Goal: Task Accomplishment & Management: Complete application form

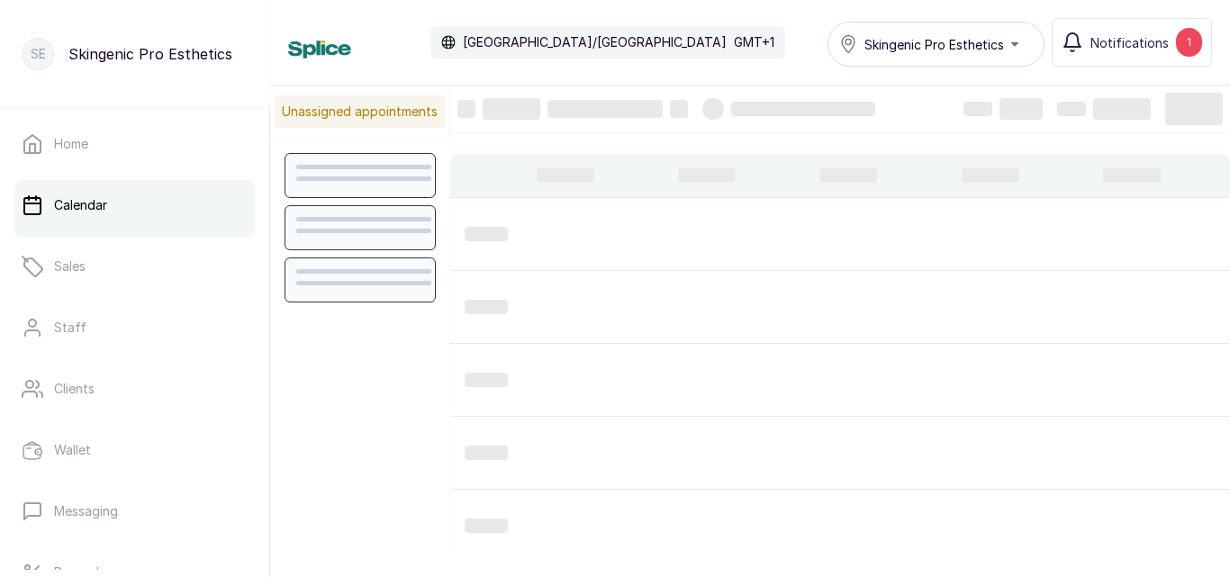
scroll to position [606, 0]
click at [332, 501] on div "Unassigned appointments [DATE] [DATE] Show no-show/cancelled View Day Staff Wor…" at bounding box center [750, 320] width 960 height 469
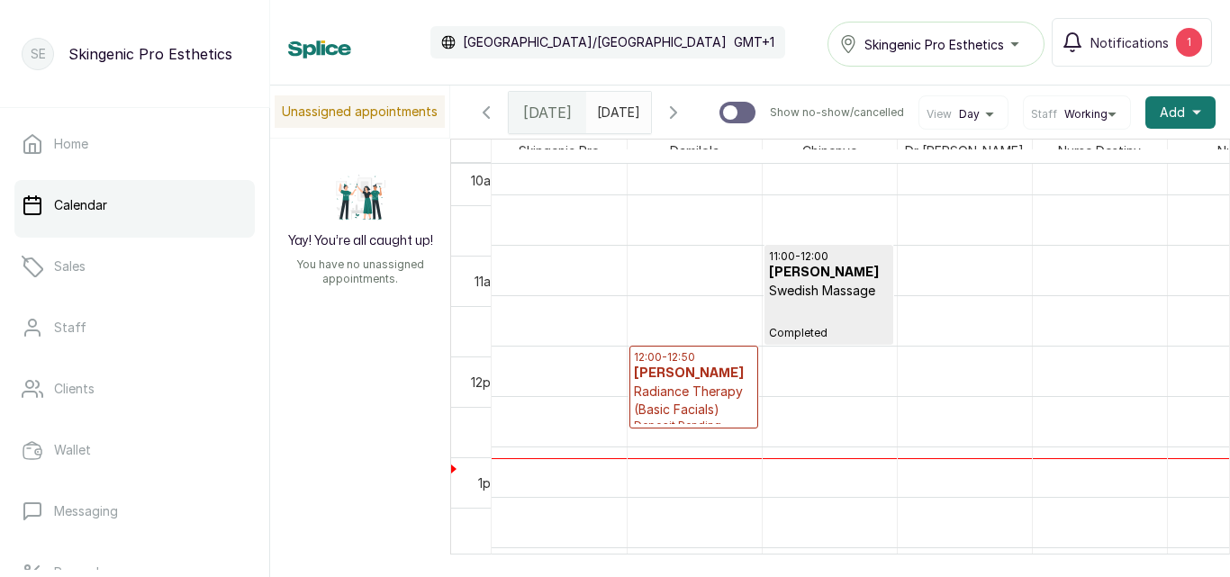
scroll to position [1028, 0]
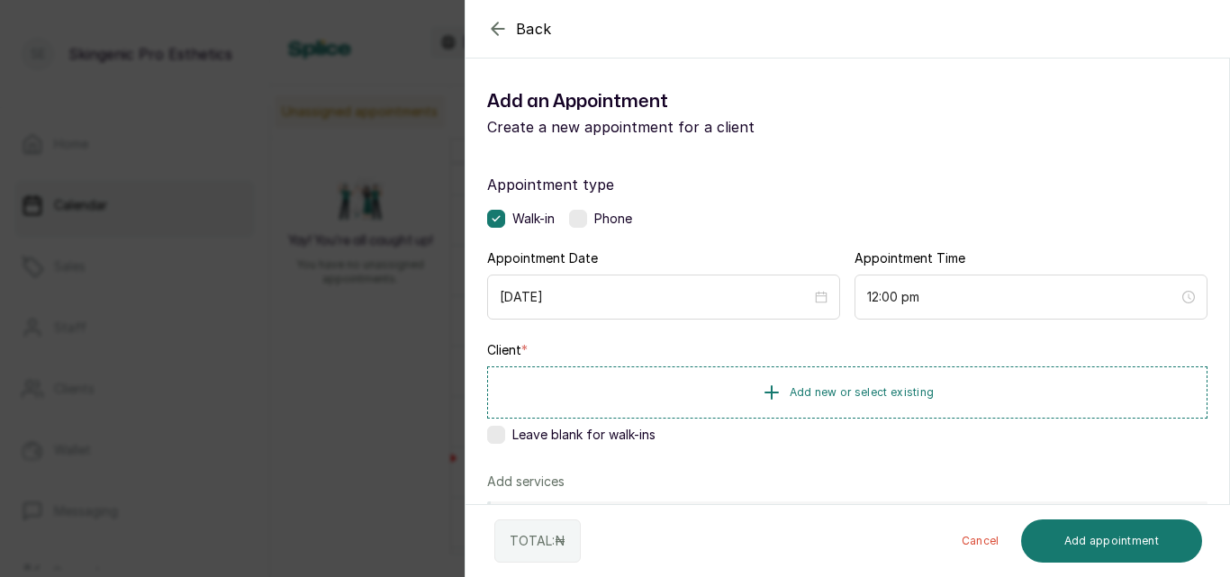
click at [575, 215] on label at bounding box center [578, 219] width 18 height 18
click at [771, 385] on icon "button" at bounding box center [772, 392] width 22 height 22
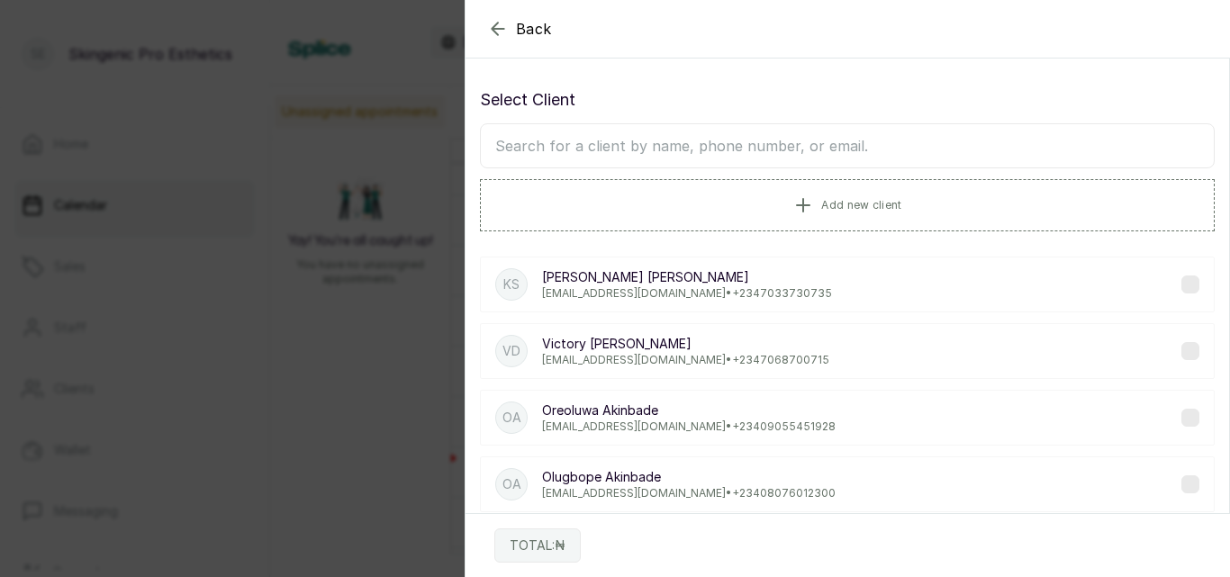
click at [630, 151] on input "text" at bounding box center [847, 145] width 735 height 45
type input "0yindam"
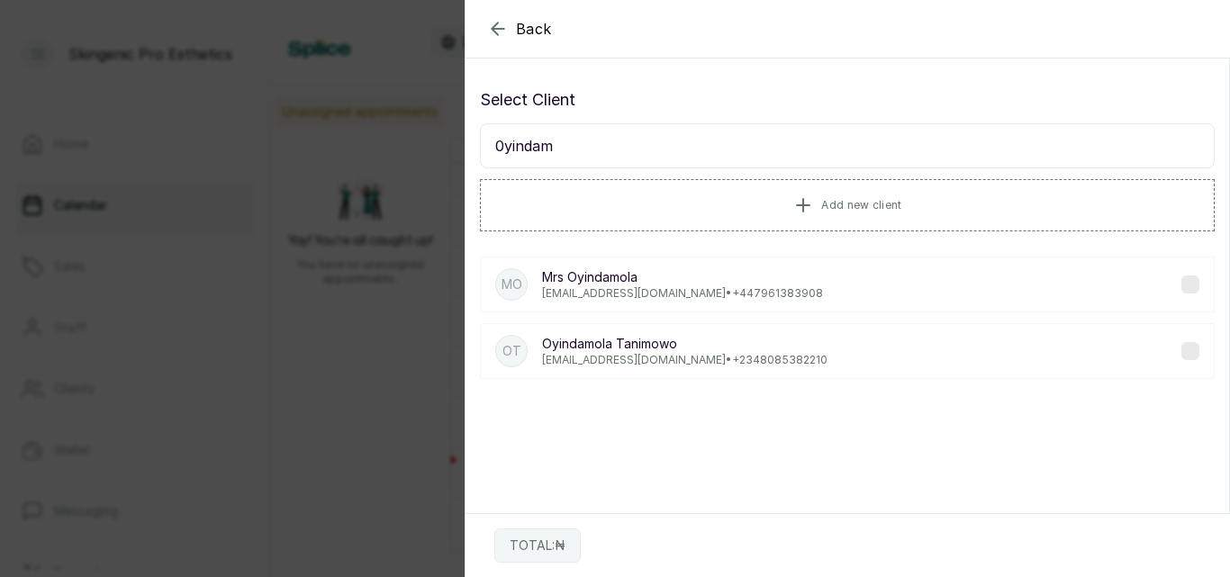
click at [643, 360] on p "[EMAIL_ADDRESS][DOMAIN_NAME] • [PHONE_NUMBER]" at bounding box center [684, 360] width 285 height 14
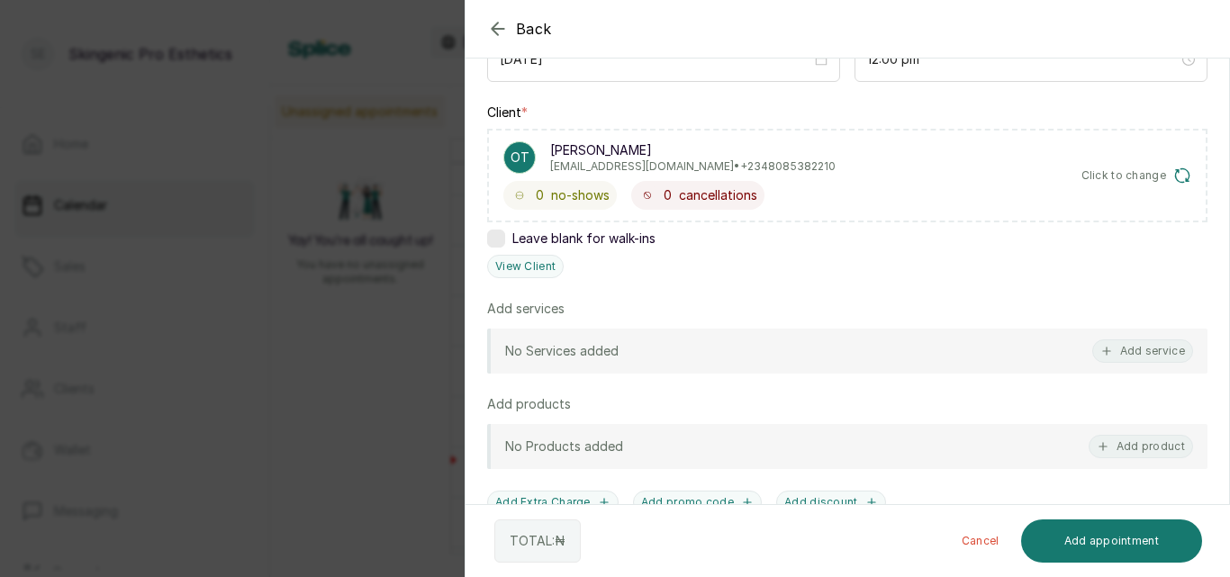
scroll to position [241, 0]
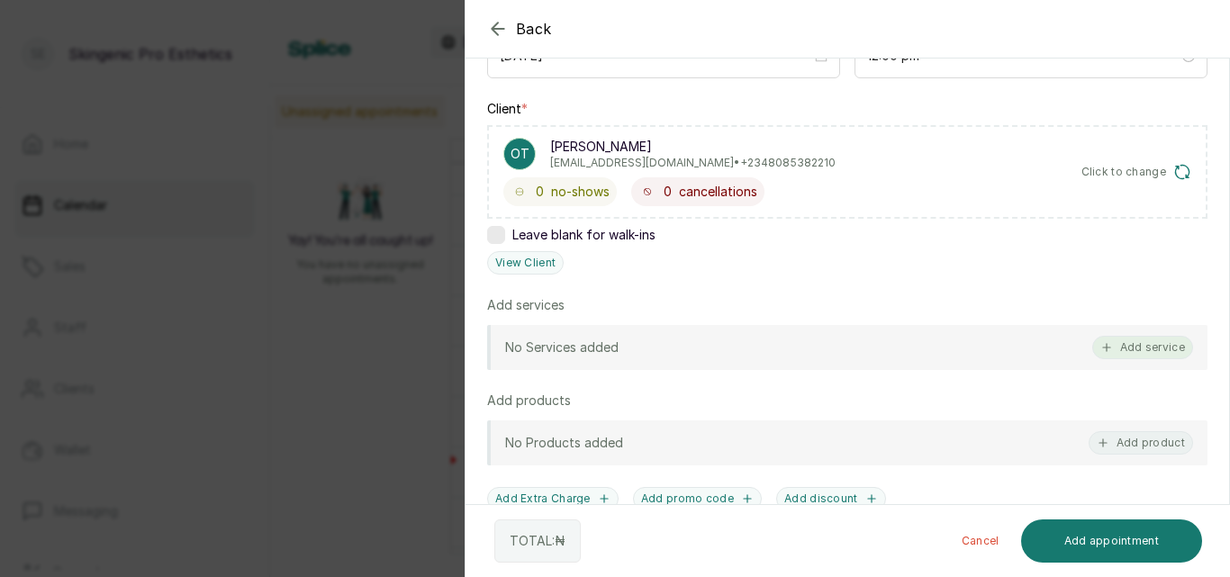
click at [1142, 350] on button "Add service" at bounding box center [1142, 347] width 101 height 23
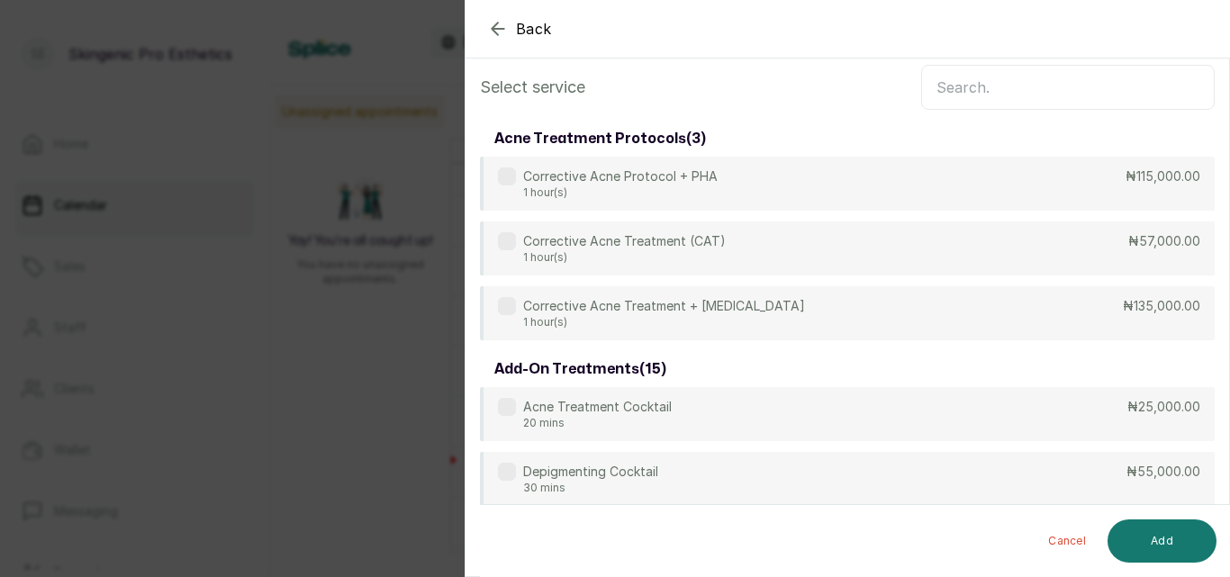
scroll to position [0, 0]
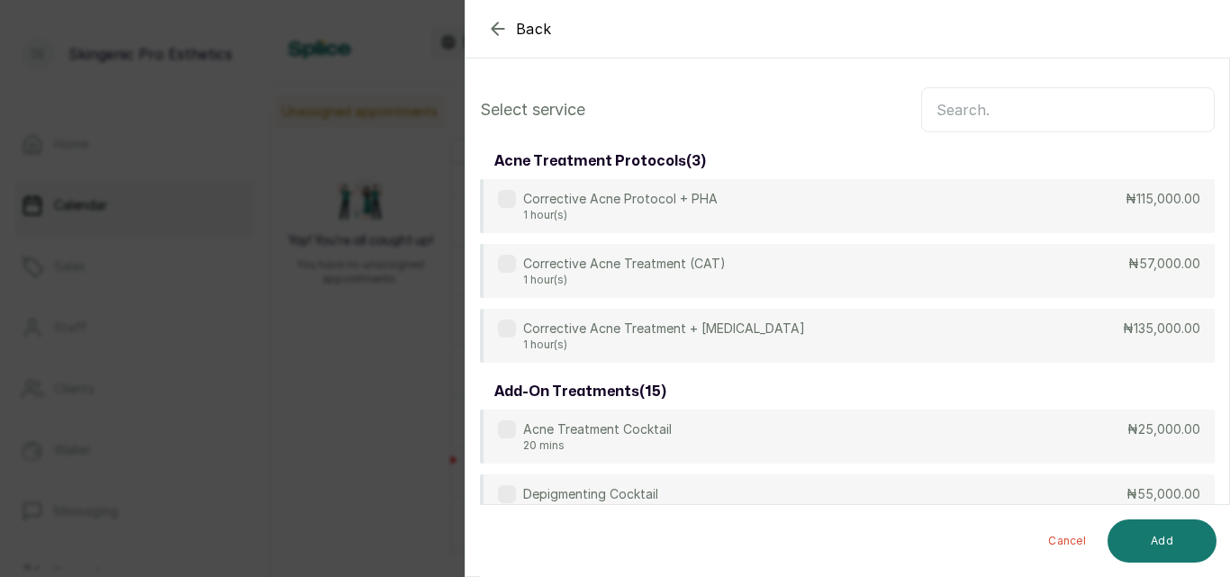
click at [1019, 116] on input "text" at bounding box center [1068, 109] width 294 height 45
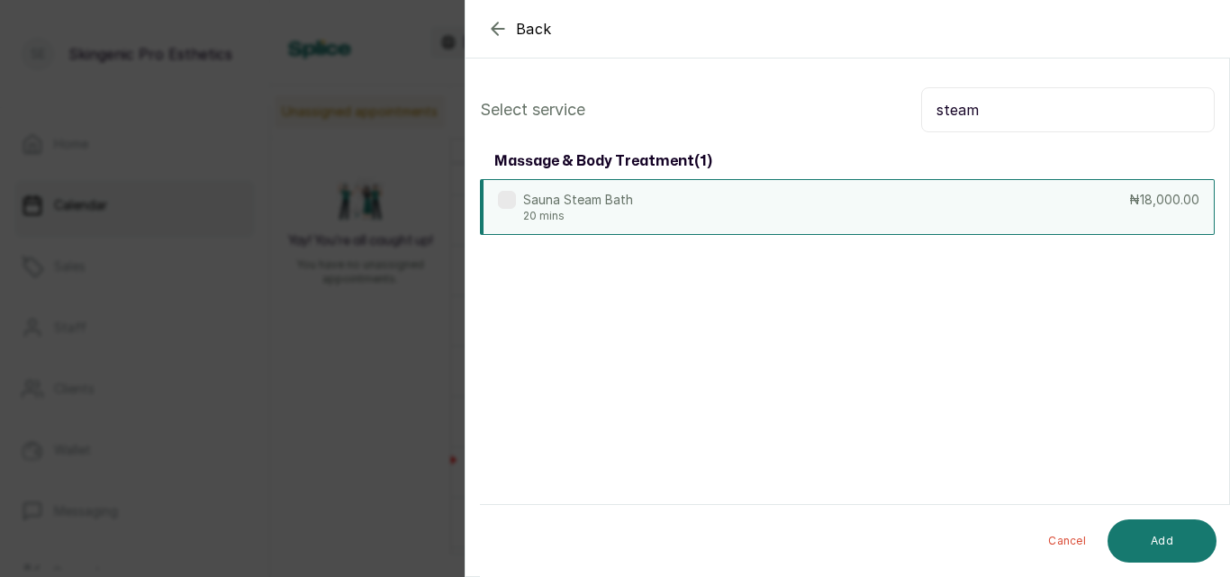
type input "steam"
click at [597, 180] on div "Sauna Steam Bath 20 mins ₦18,000.00" at bounding box center [847, 207] width 735 height 56
click at [1162, 538] on button "Add" at bounding box center [1162, 541] width 109 height 43
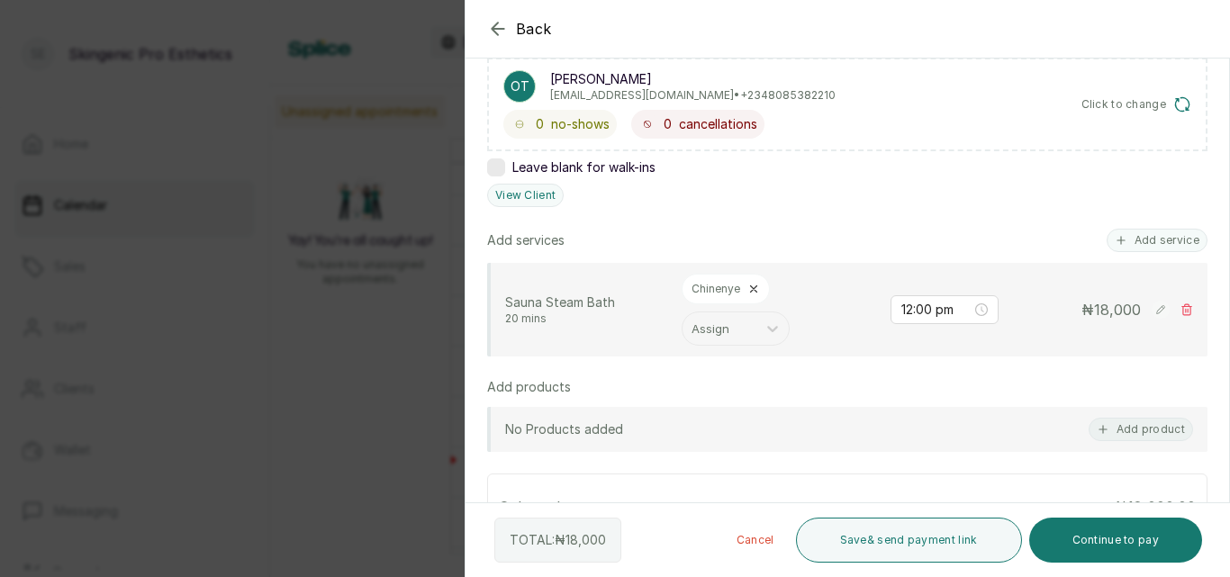
scroll to position [321, 0]
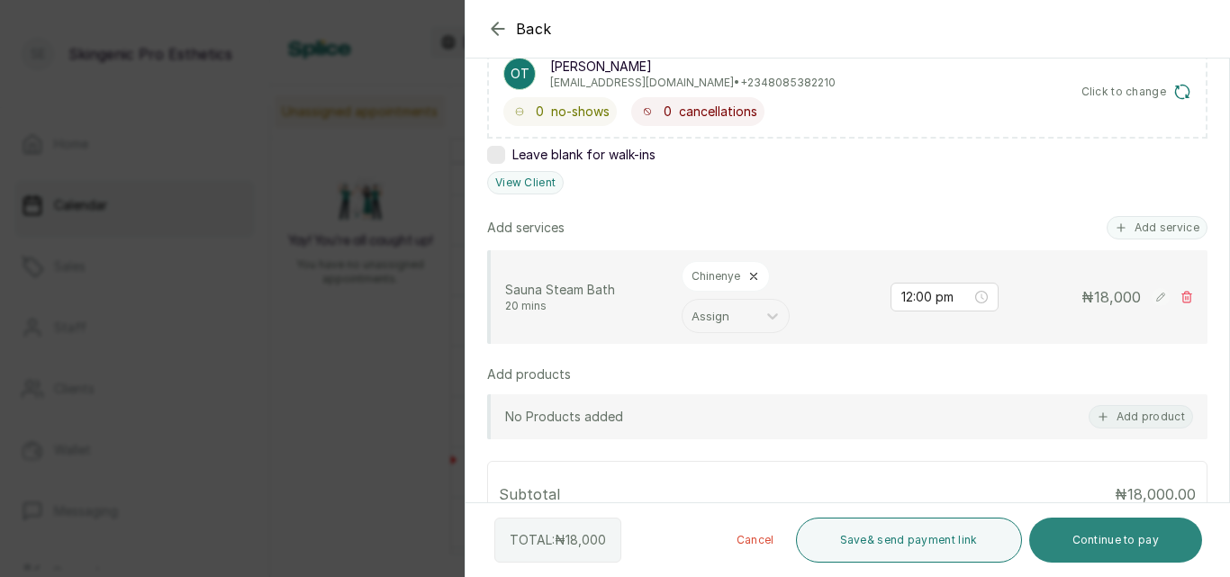
click at [1112, 531] on button "Continue to pay" at bounding box center [1116, 540] width 174 height 45
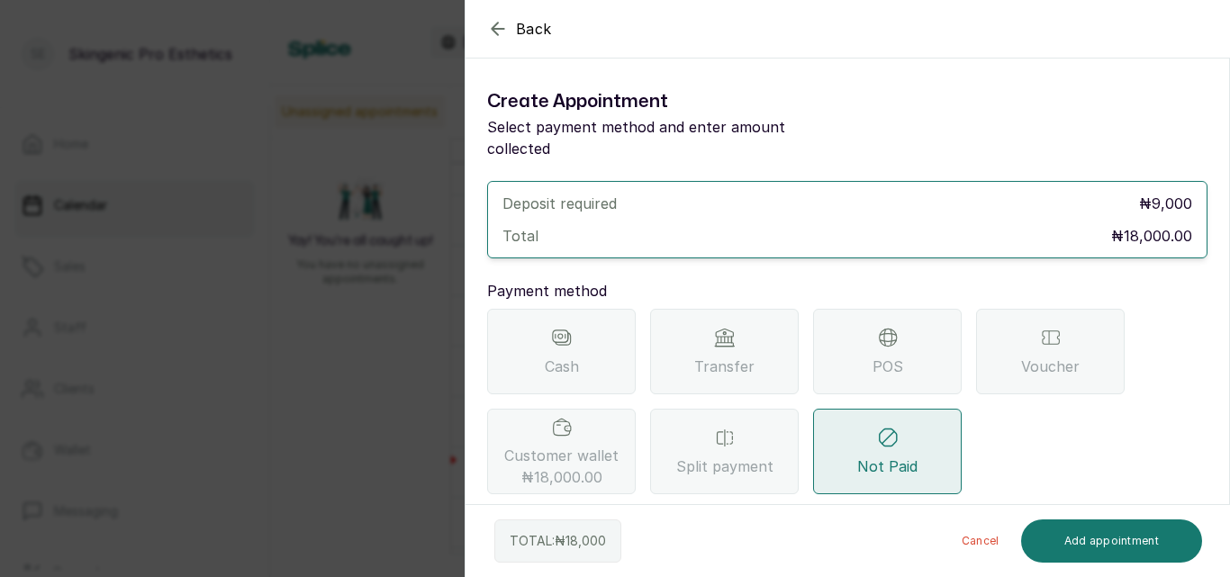
click at [566, 416] on icon at bounding box center [562, 427] width 22 height 22
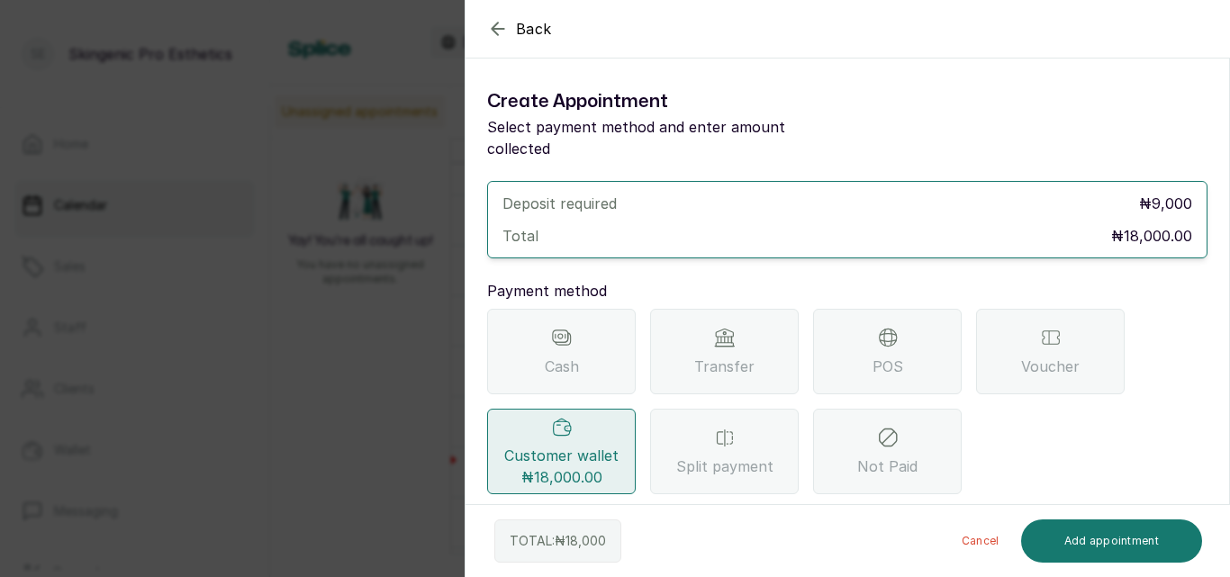
scroll to position [78, 0]
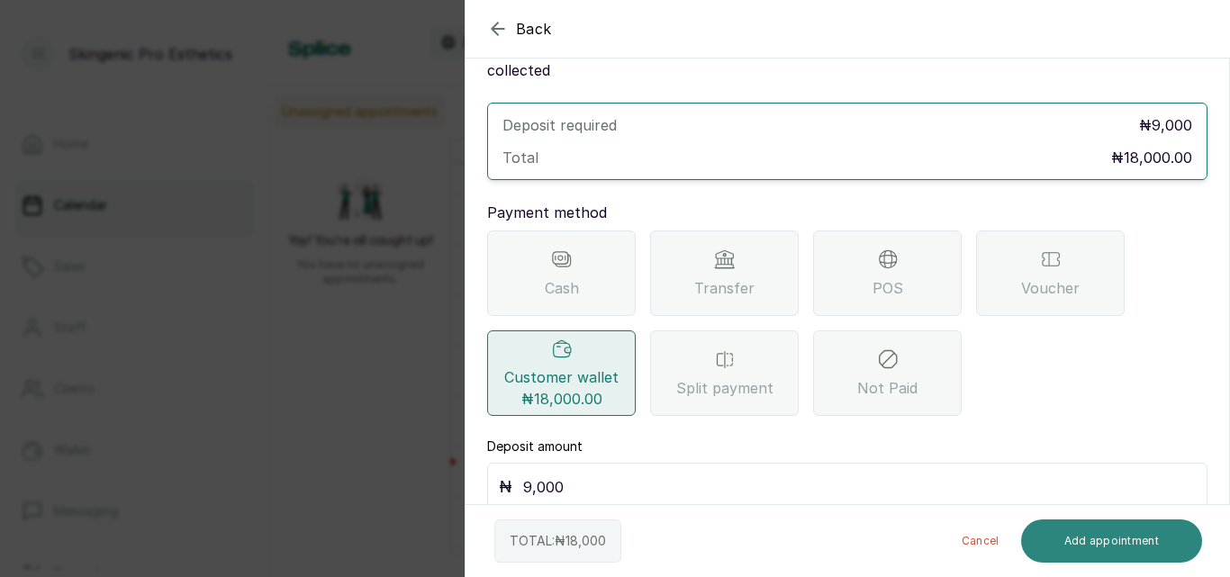
click at [1101, 548] on button "Add appointment" at bounding box center [1112, 541] width 182 height 43
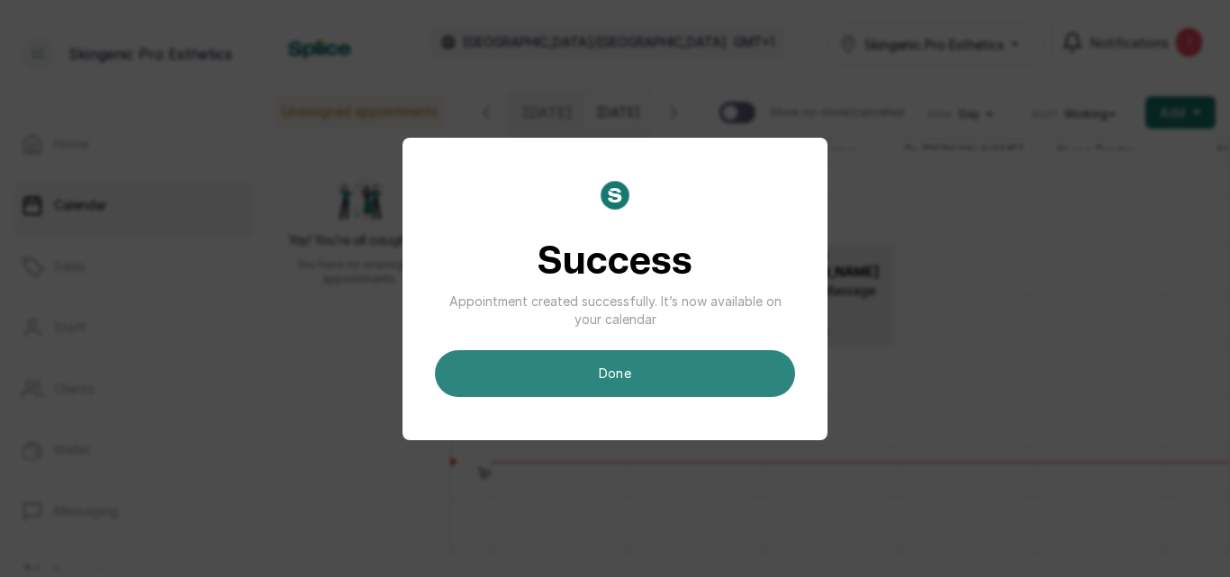
click at [615, 375] on button "done" at bounding box center [615, 373] width 360 height 47
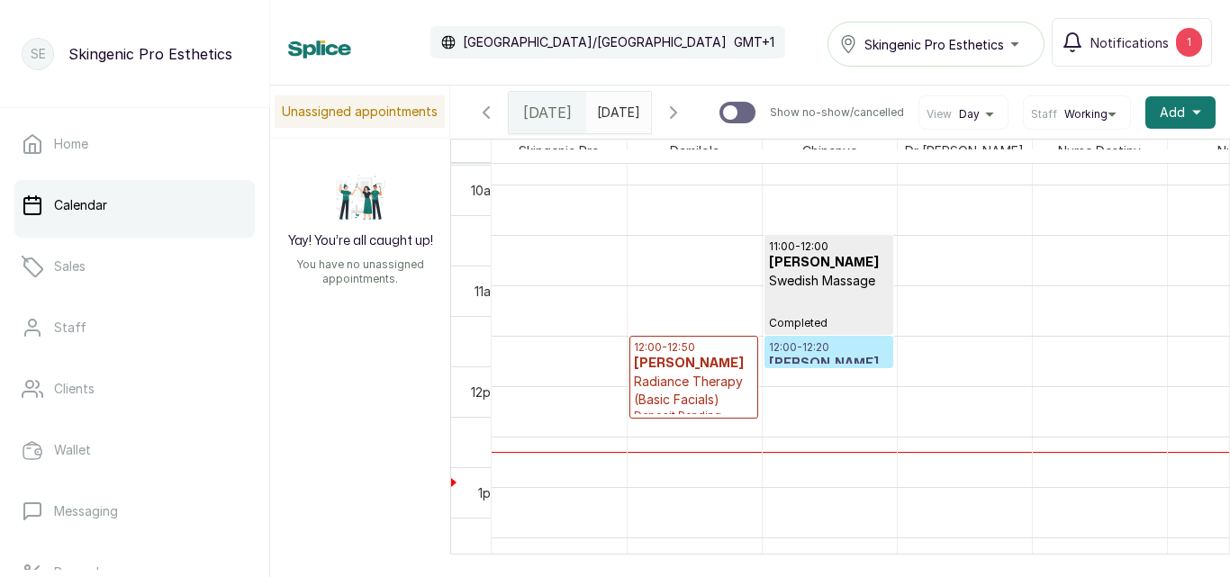
scroll to position [1044, 0]
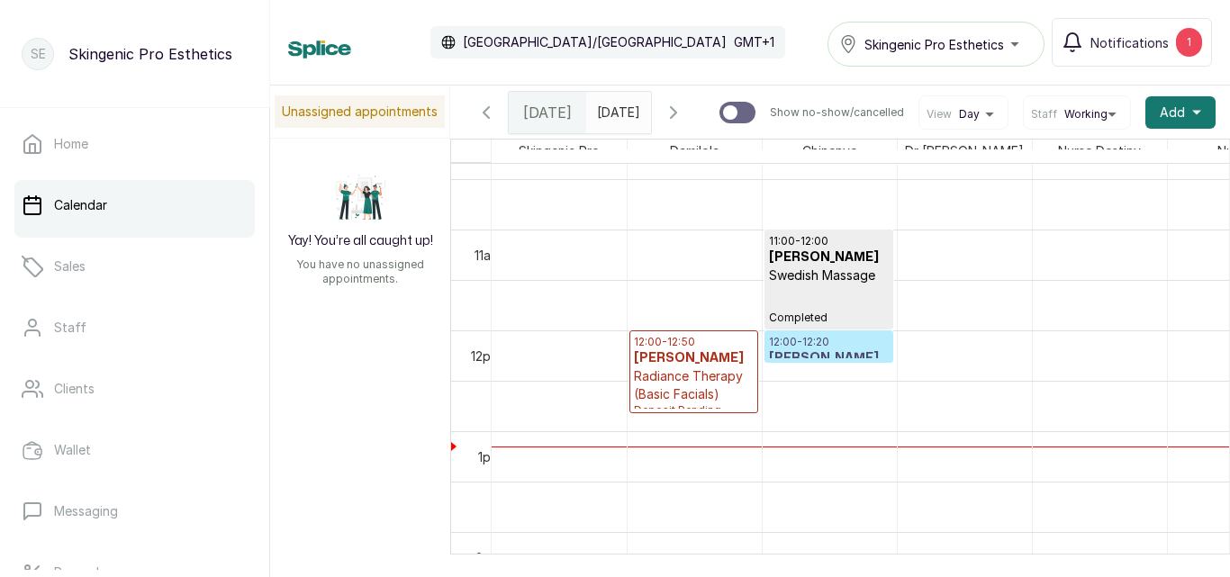
click at [855, 358] on h3 "[PERSON_NAME]" at bounding box center [829, 358] width 120 height 18
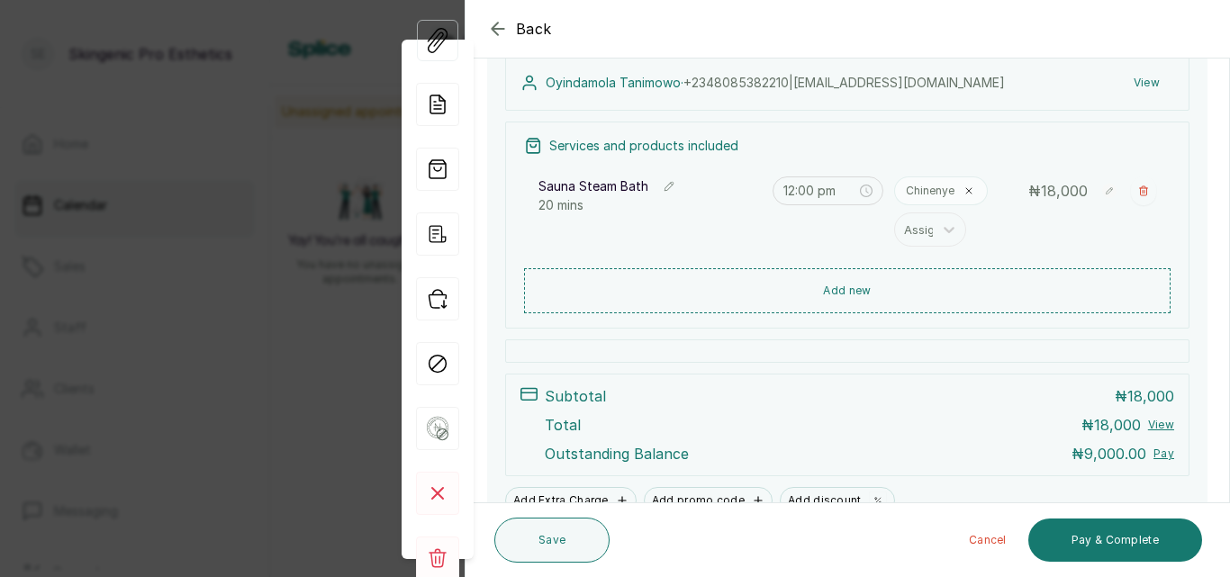
scroll to position [368, 0]
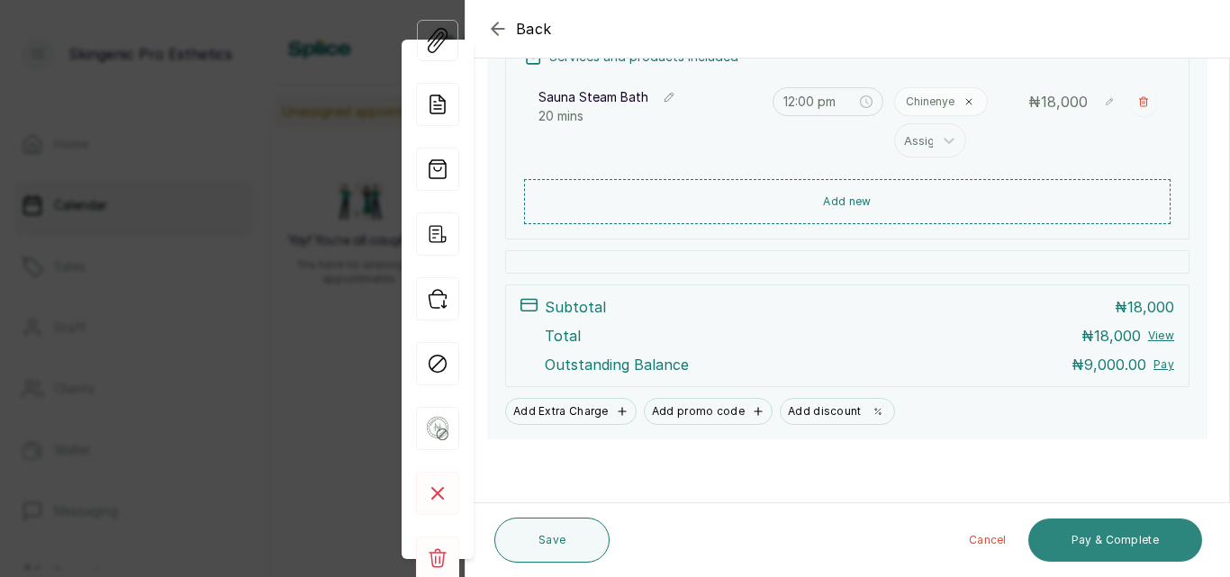
click at [1146, 531] on button "Pay & Complete" at bounding box center [1115, 540] width 174 height 43
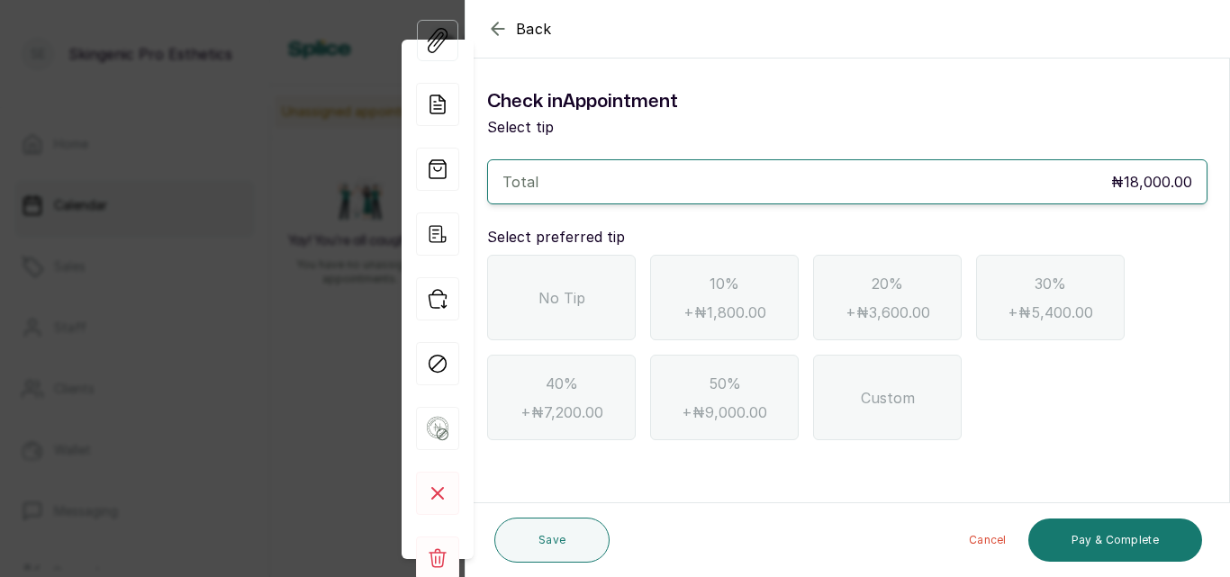
click at [566, 295] on span "No Tip" at bounding box center [562, 298] width 47 height 22
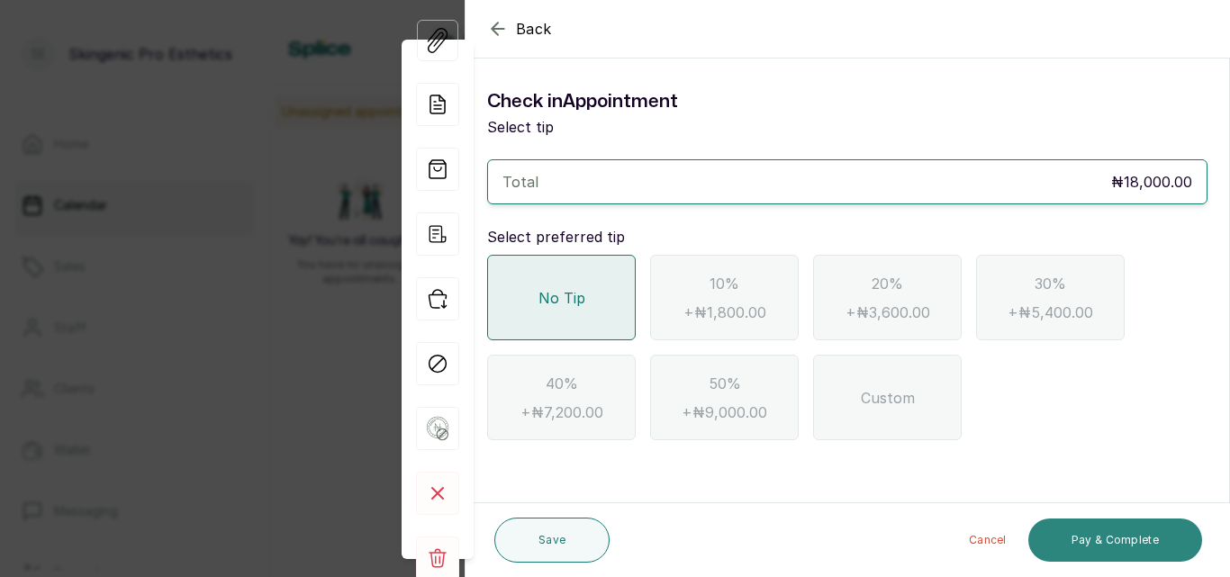
click at [1100, 543] on button "Pay & Complete" at bounding box center [1115, 540] width 174 height 43
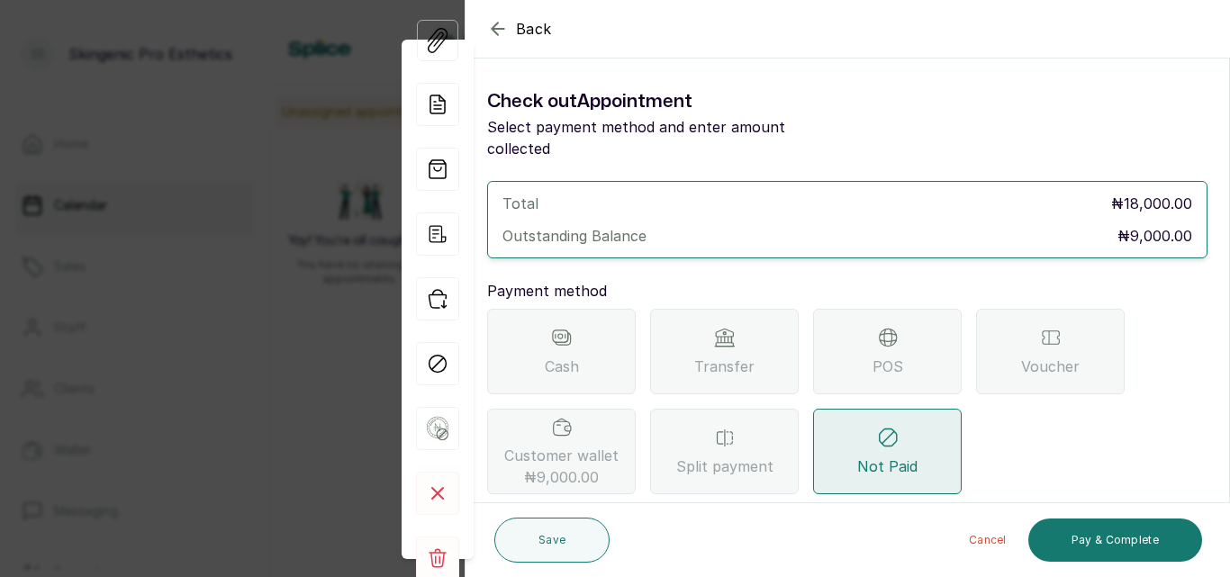
click at [566, 466] on span "₦9,000.00" at bounding box center [561, 477] width 75 height 22
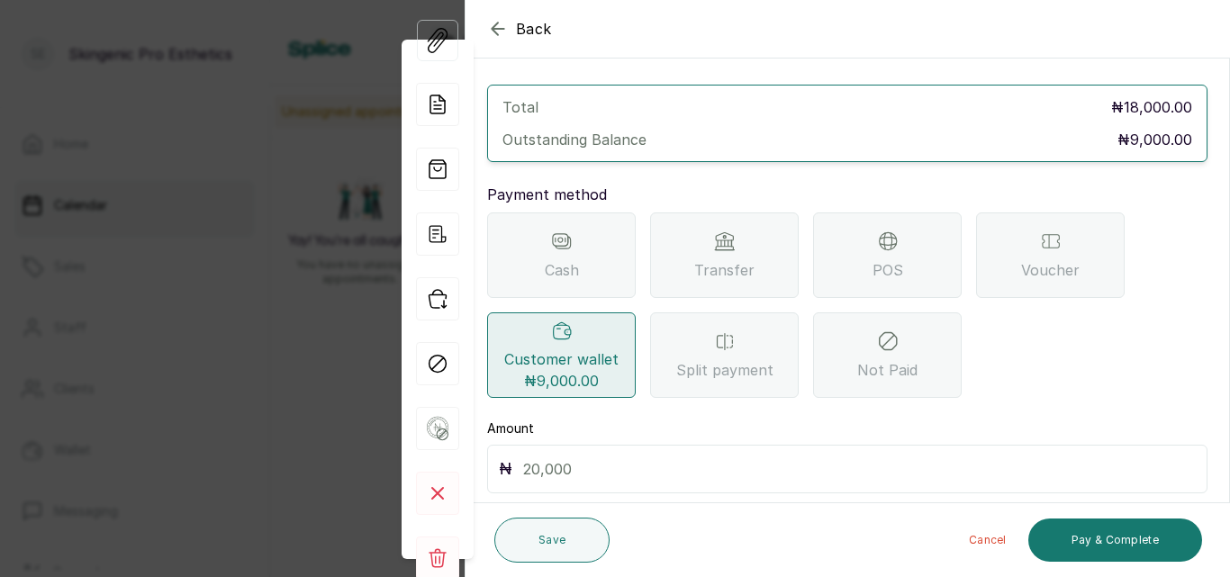
scroll to position [135, 0]
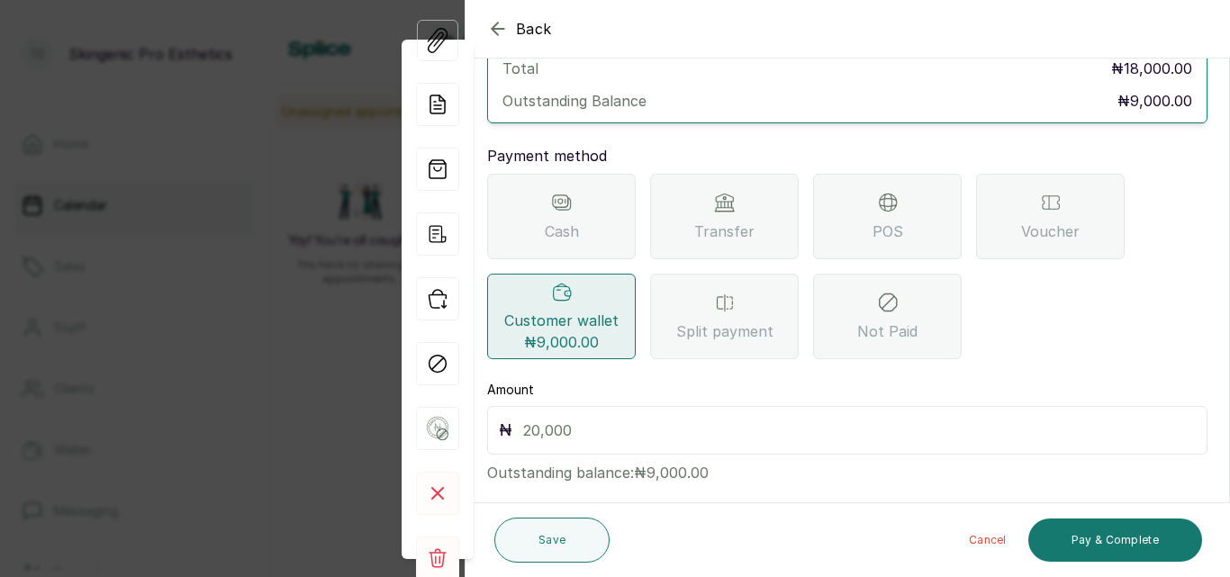
click at [871, 418] on input "text" at bounding box center [859, 430] width 673 height 25
type input "9,000"
click at [1114, 539] on button "Pay & Complete" at bounding box center [1115, 540] width 174 height 43
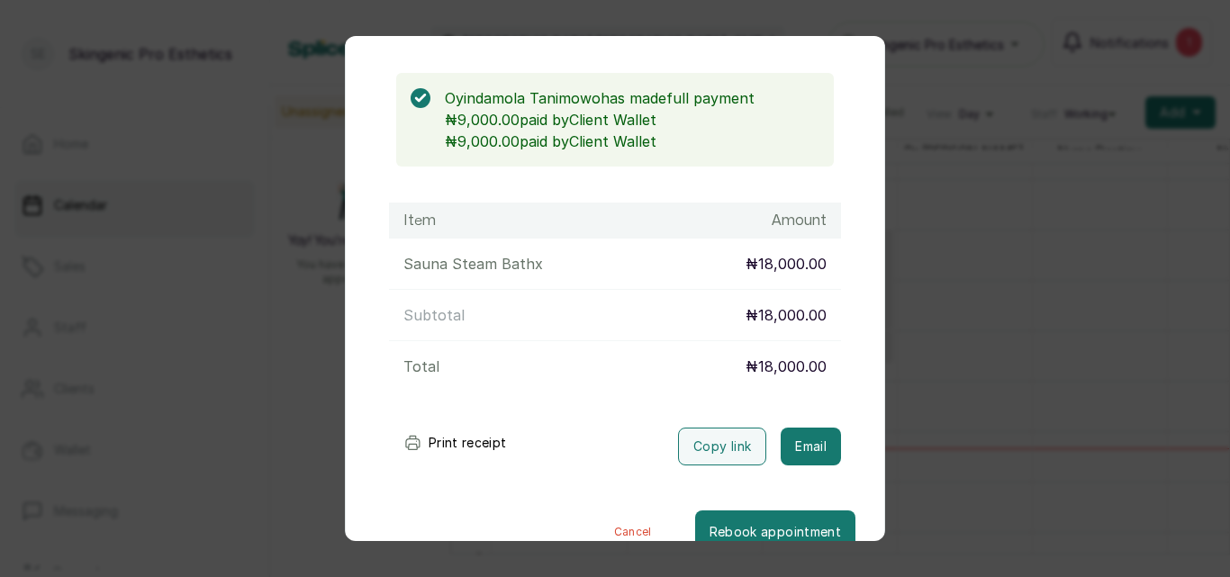
scroll to position [47, 0]
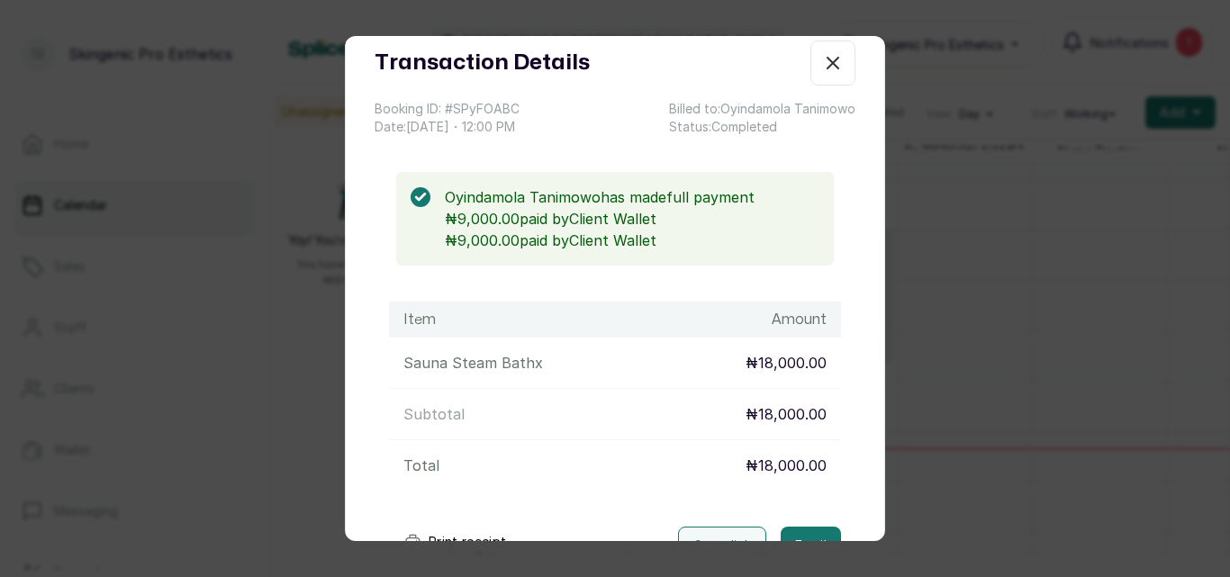
click at [828, 63] on icon "button" at bounding box center [833, 63] width 11 height 11
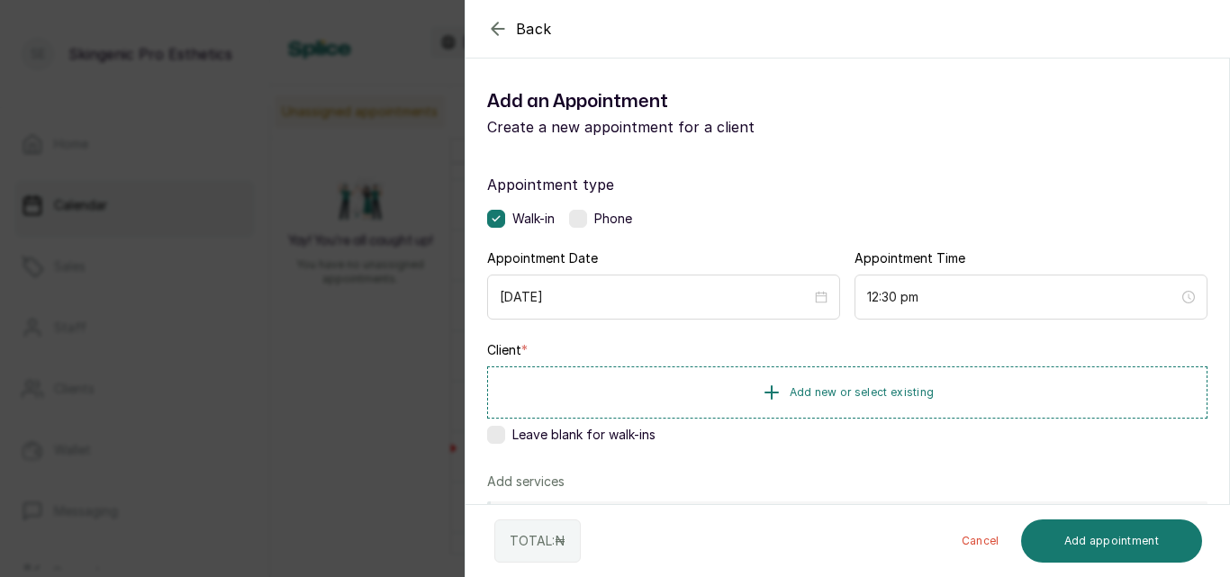
click at [495, 18] on icon "button" at bounding box center [498, 29] width 22 height 22
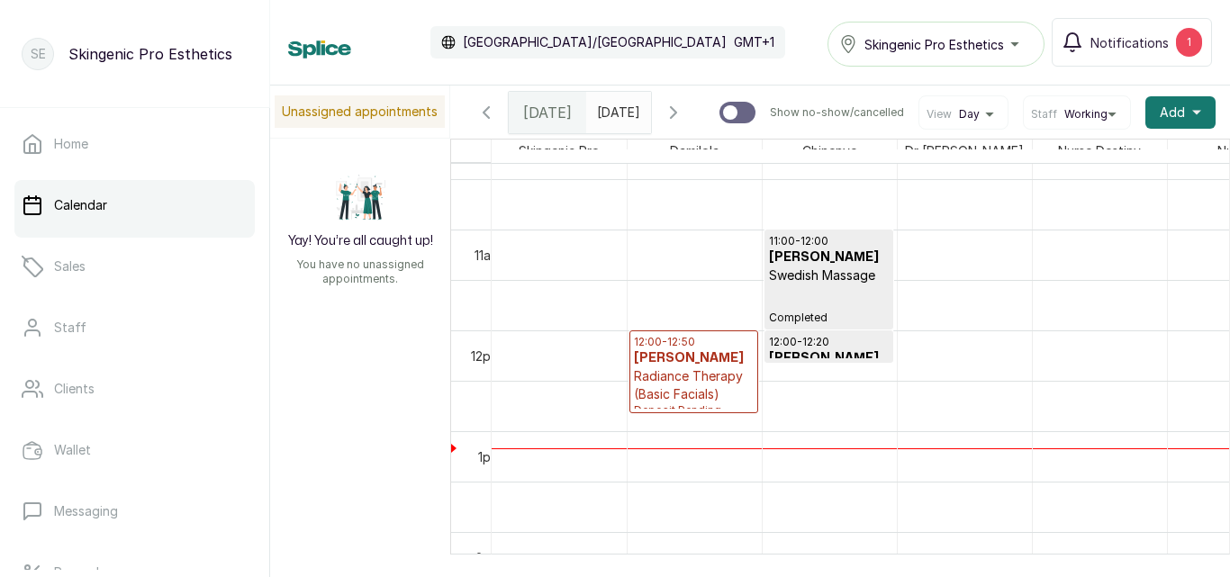
click at [717, 367] on h3 "[PERSON_NAME]" at bounding box center [694, 358] width 120 height 18
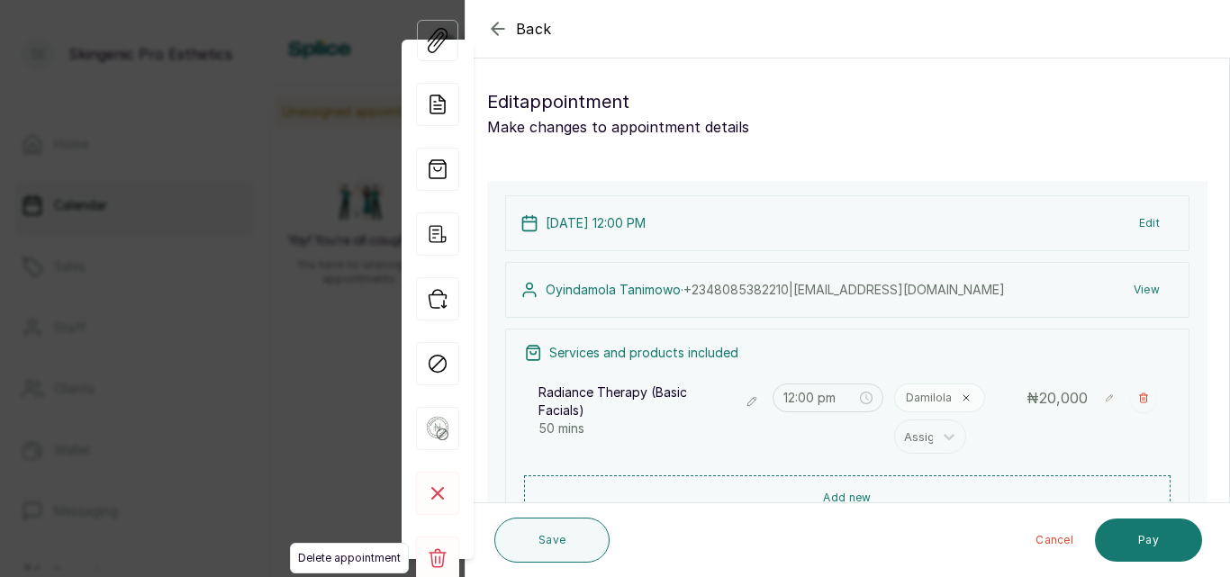
click at [444, 553] on icon at bounding box center [438, 557] width 18 height 19
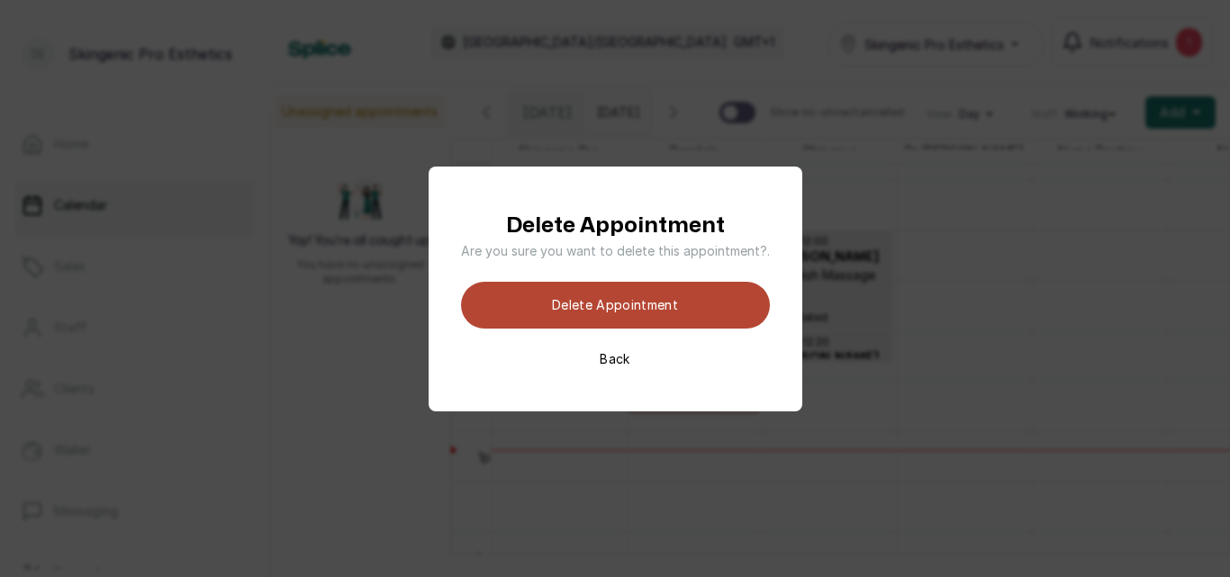
click at [578, 293] on button "Delete appointment" at bounding box center [615, 305] width 309 height 47
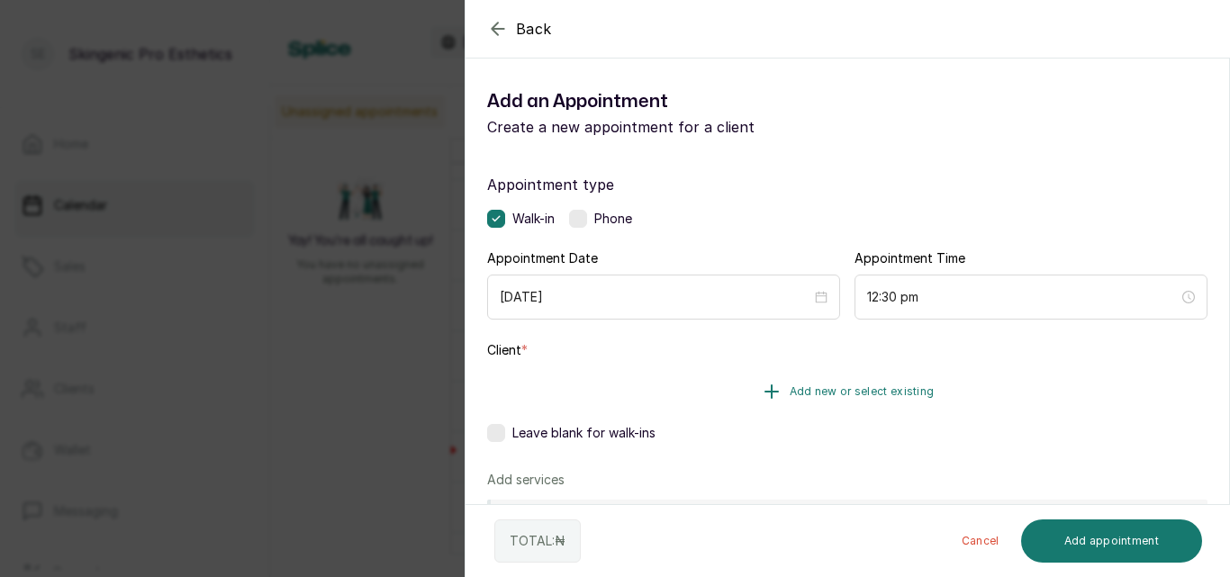
click at [761, 384] on icon "button" at bounding box center [772, 392] width 22 height 22
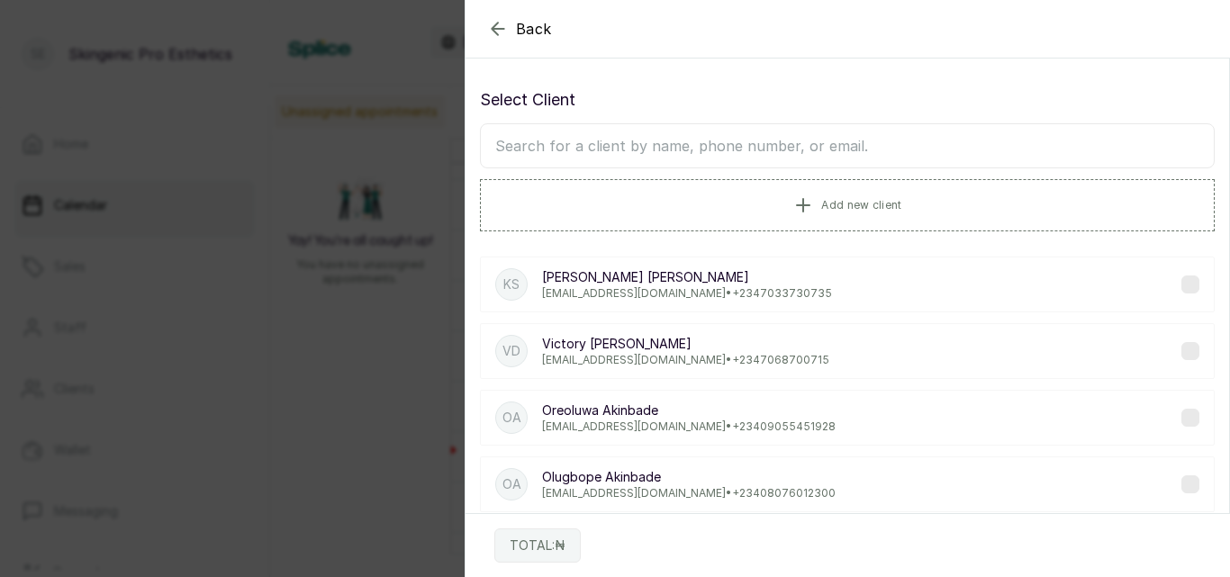
click at [734, 147] on input "text" at bounding box center [847, 145] width 735 height 45
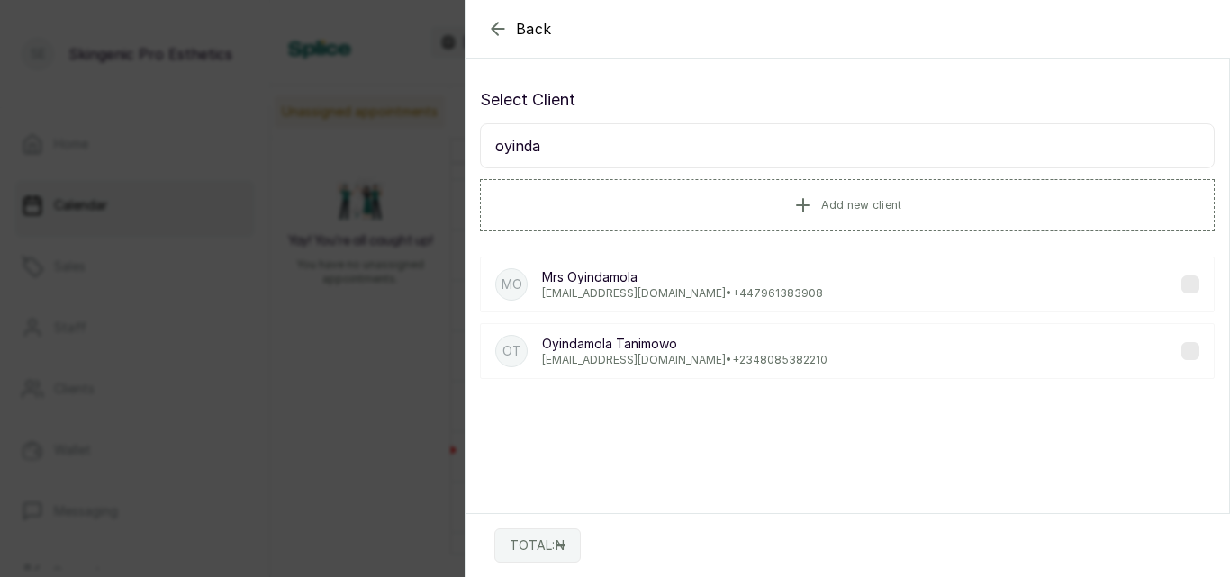
type input "oyinda"
click at [688, 351] on p "[PERSON_NAME]" at bounding box center [684, 344] width 285 height 18
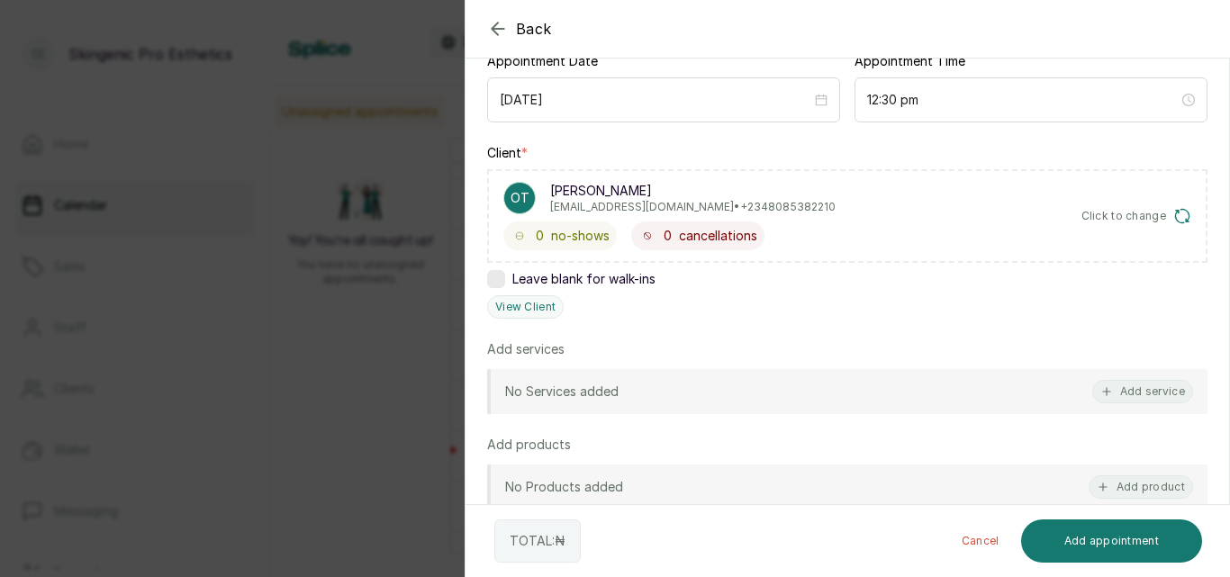
scroll to position [201, 0]
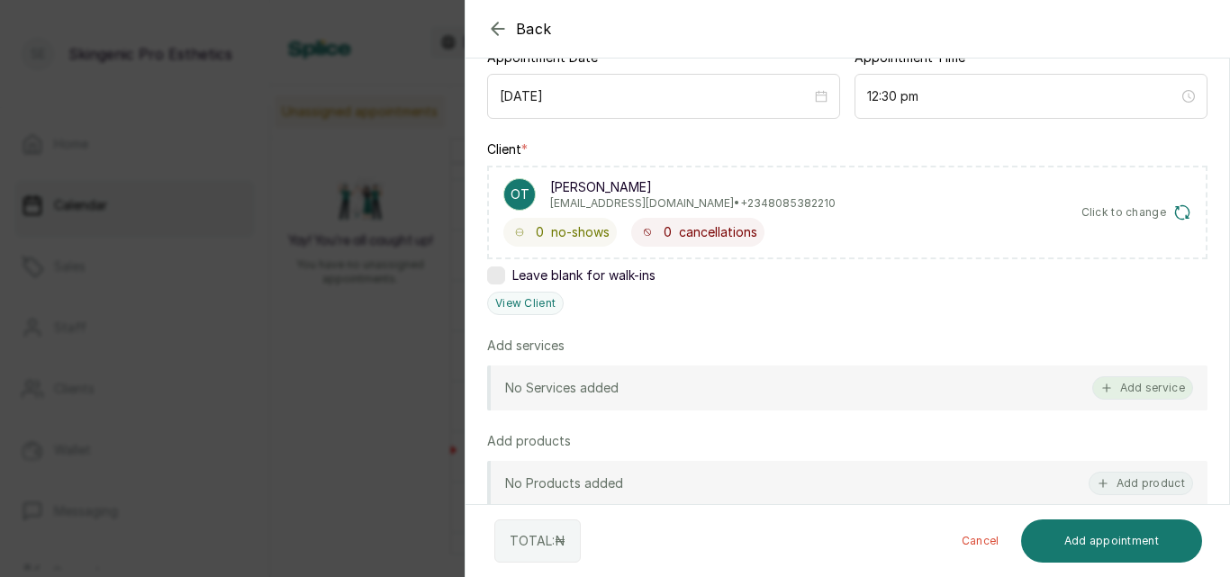
click at [1164, 384] on button "Add service" at bounding box center [1142, 387] width 101 height 23
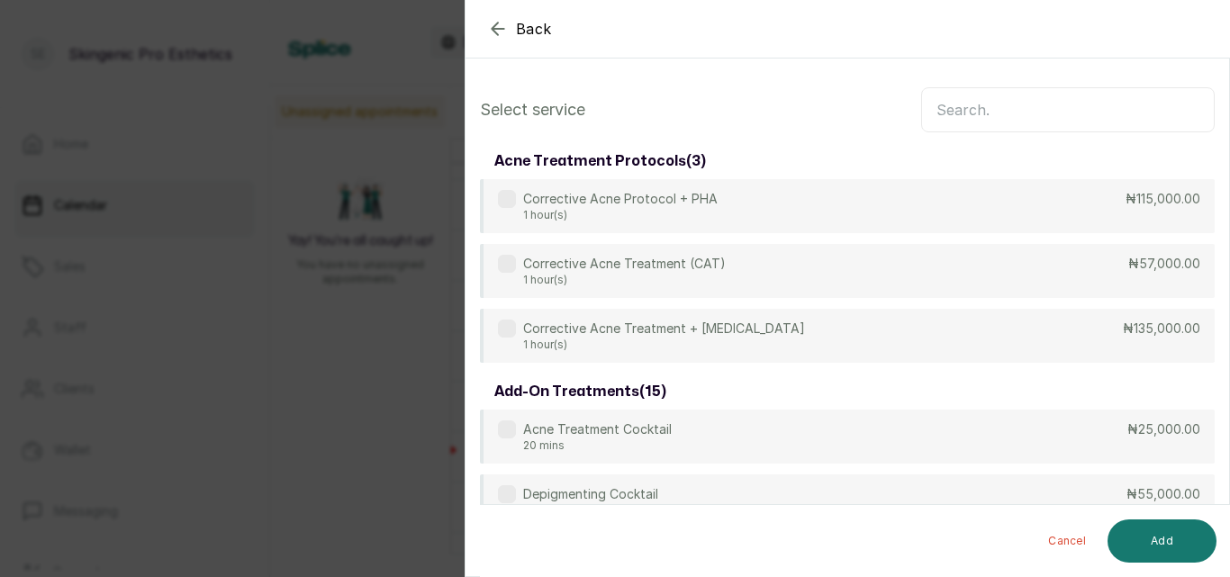
click at [1004, 104] on input "text" at bounding box center [1068, 109] width 294 height 45
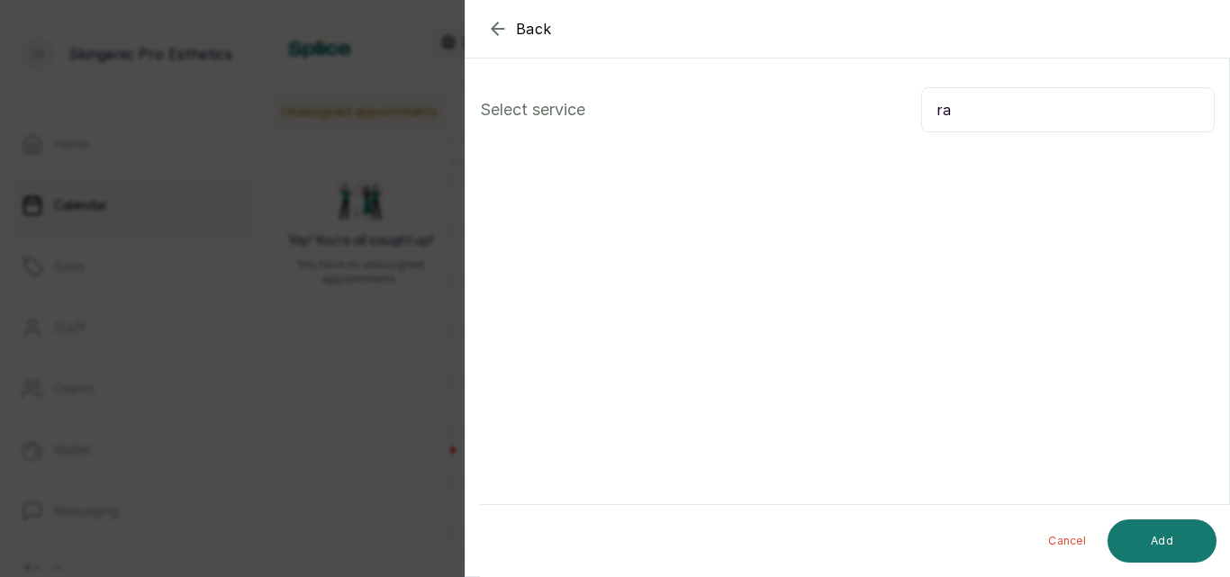
type input "r"
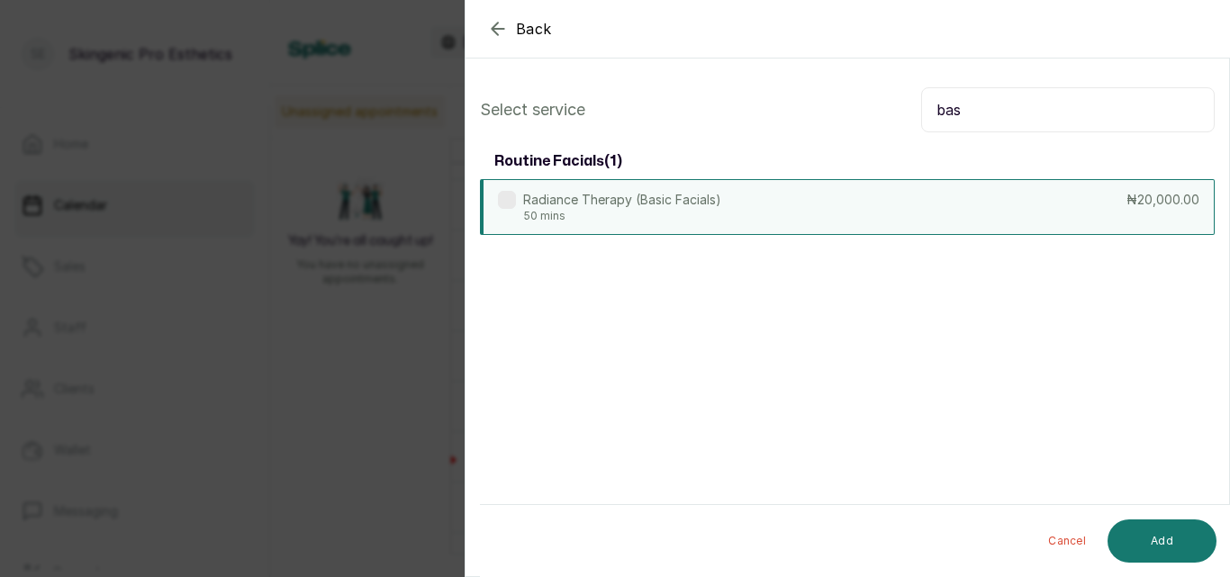
type input "bas"
click at [815, 204] on div "Radiance Therapy (Basic Facials) 50 mins ₦20,000.00" at bounding box center [847, 207] width 735 height 56
click at [1164, 538] on button "Add" at bounding box center [1162, 541] width 109 height 43
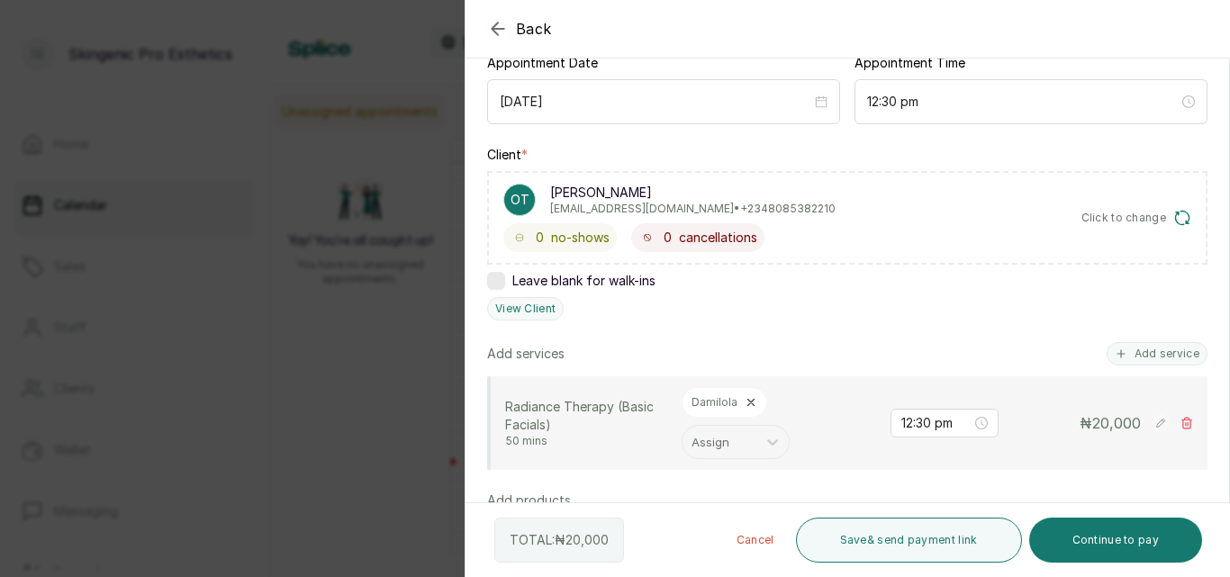
scroll to position [198, 0]
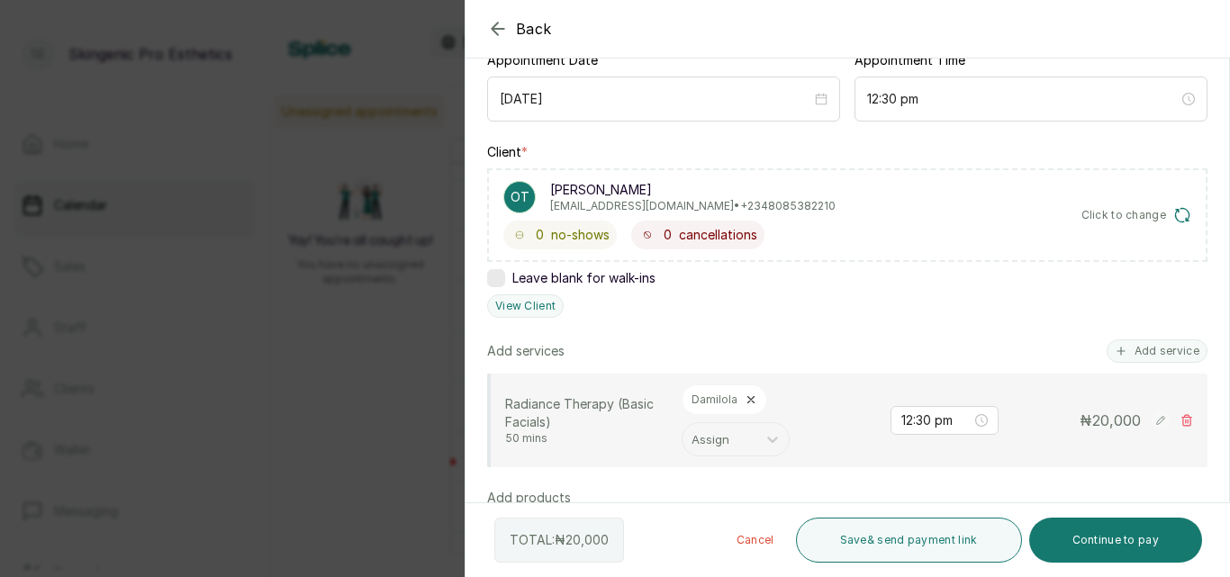
click at [1224, 330] on section "Back Add Appointment Add an Appointment Create a new appointment for a client A…" at bounding box center [847, 288] width 765 height 577
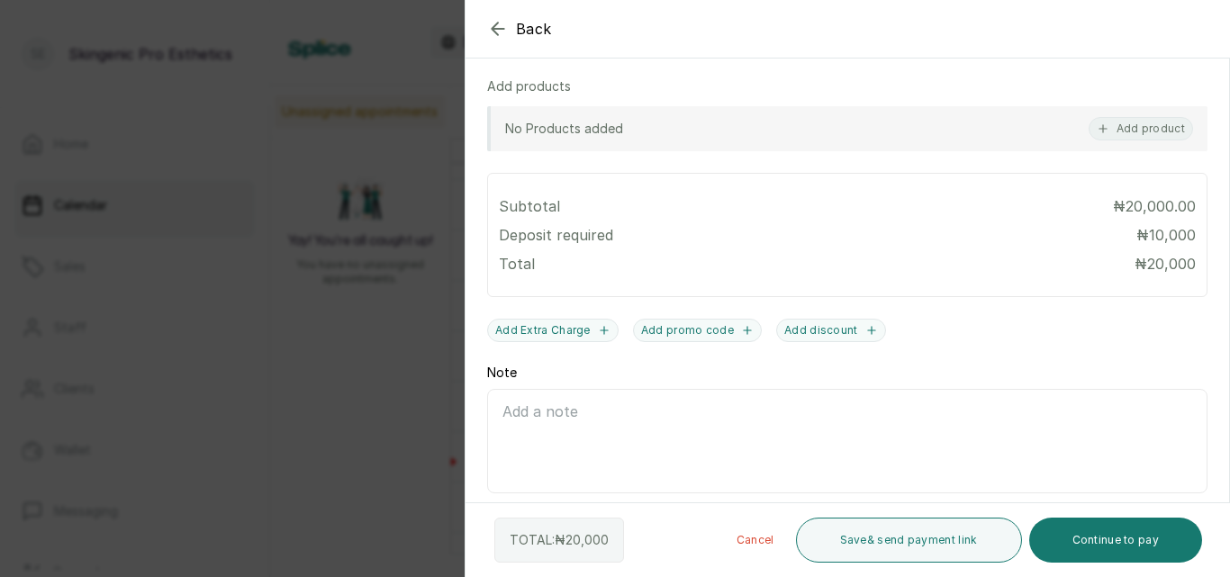
scroll to position [642, 0]
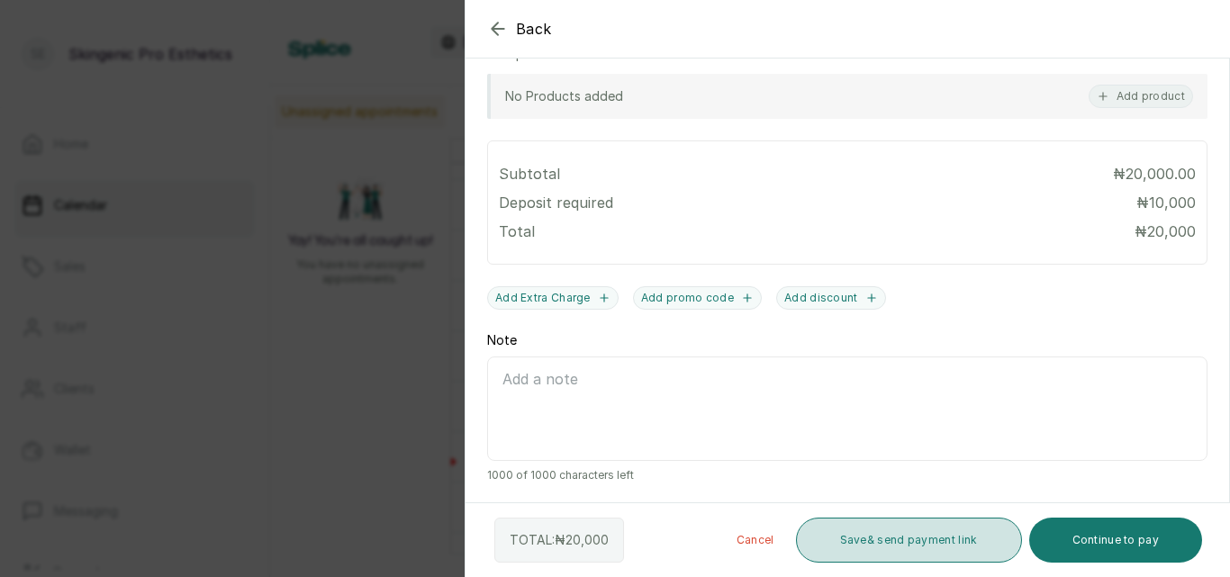
click at [987, 543] on button "Save & send payment link" at bounding box center [909, 540] width 226 height 45
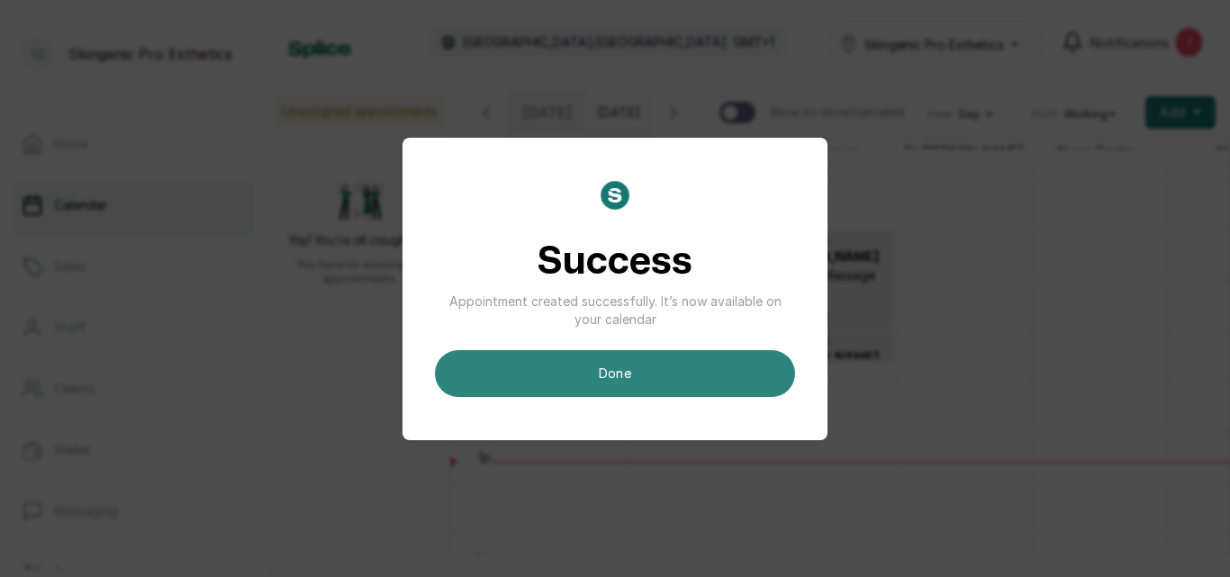
click at [645, 383] on button "done" at bounding box center [615, 373] width 360 height 47
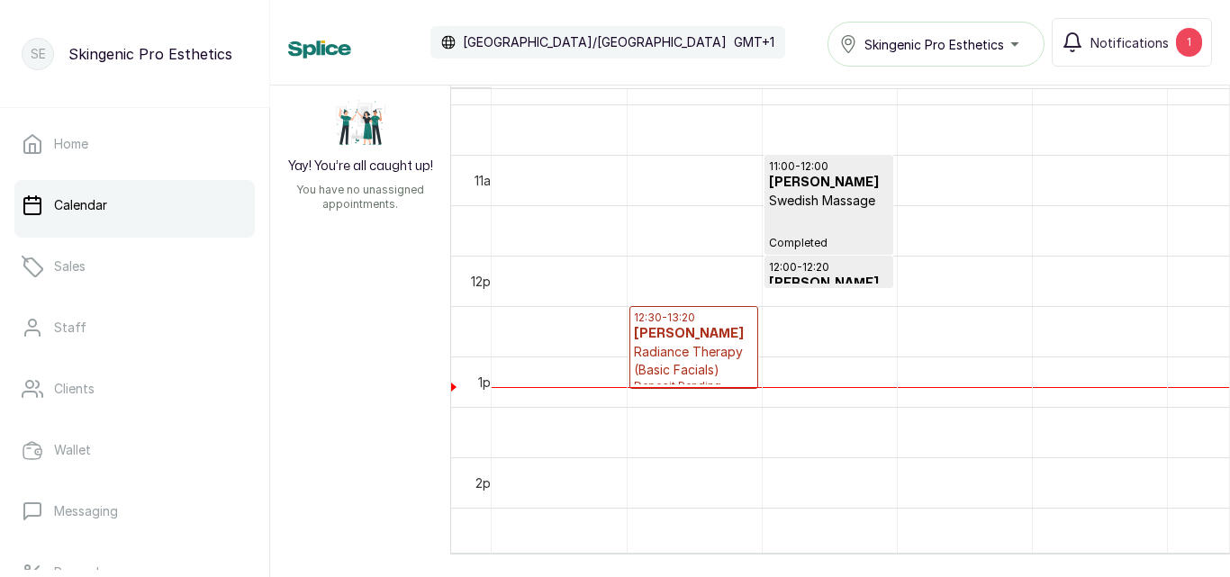
scroll to position [83, 0]
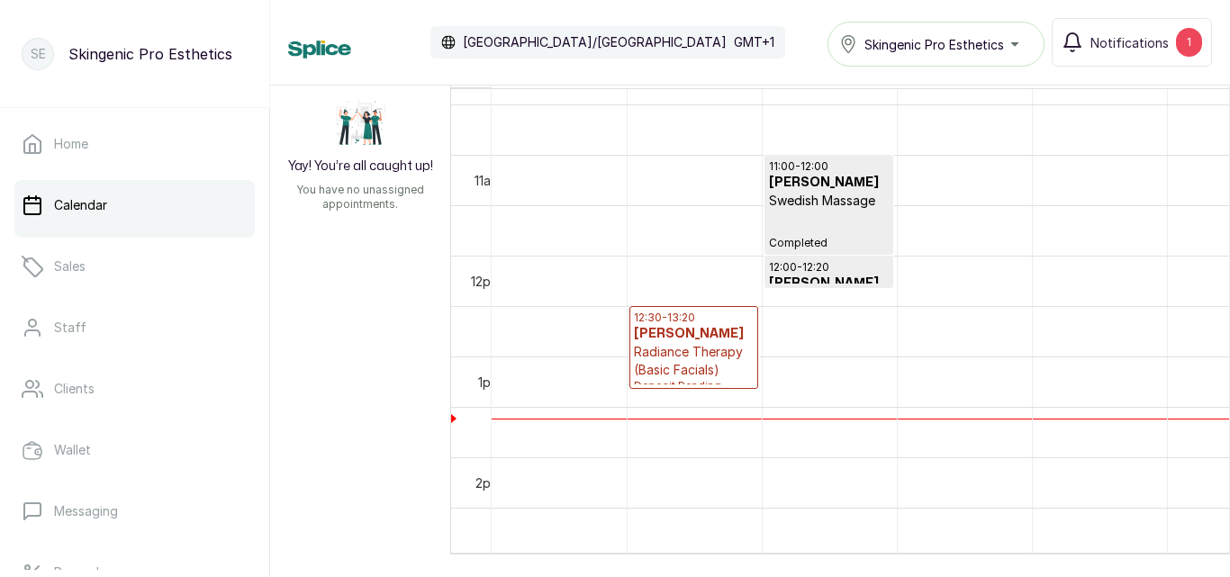
click at [690, 364] on p "Radiance Therapy (Basic Facials)" at bounding box center [694, 361] width 120 height 36
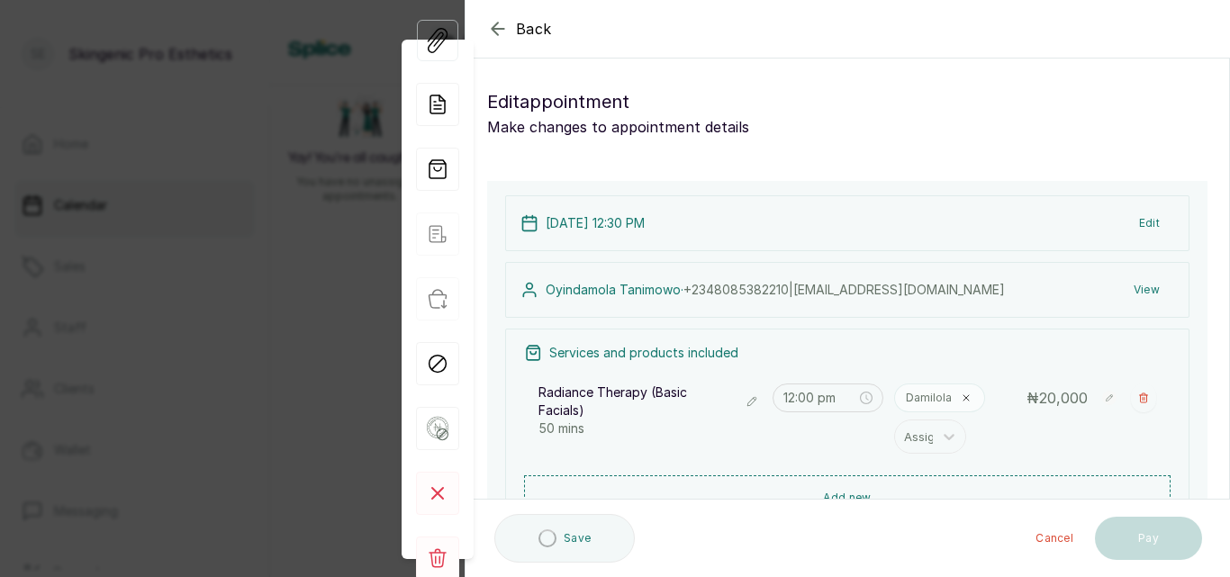
type input "12:30 pm"
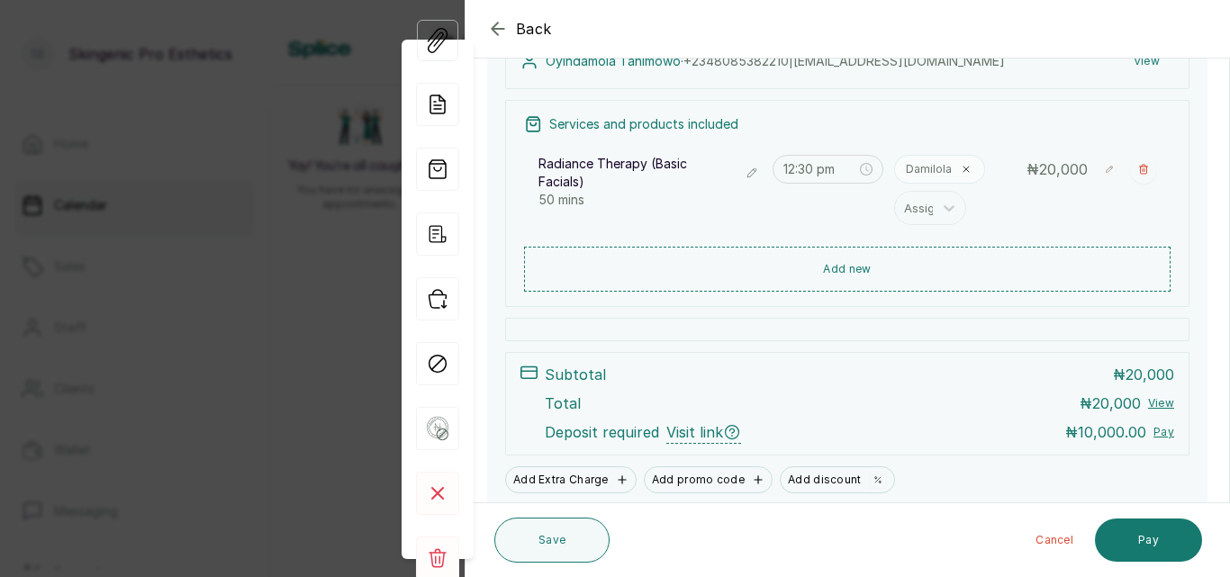
scroll to position [233, 0]
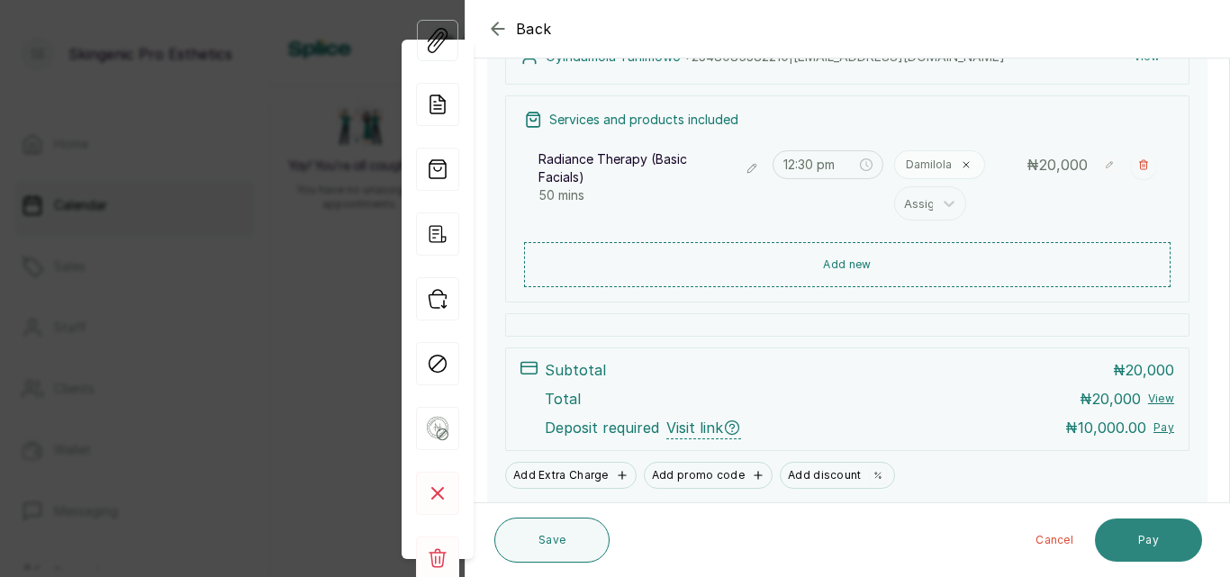
click at [1172, 548] on button "Pay" at bounding box center [1148, 540] width 107 height 43
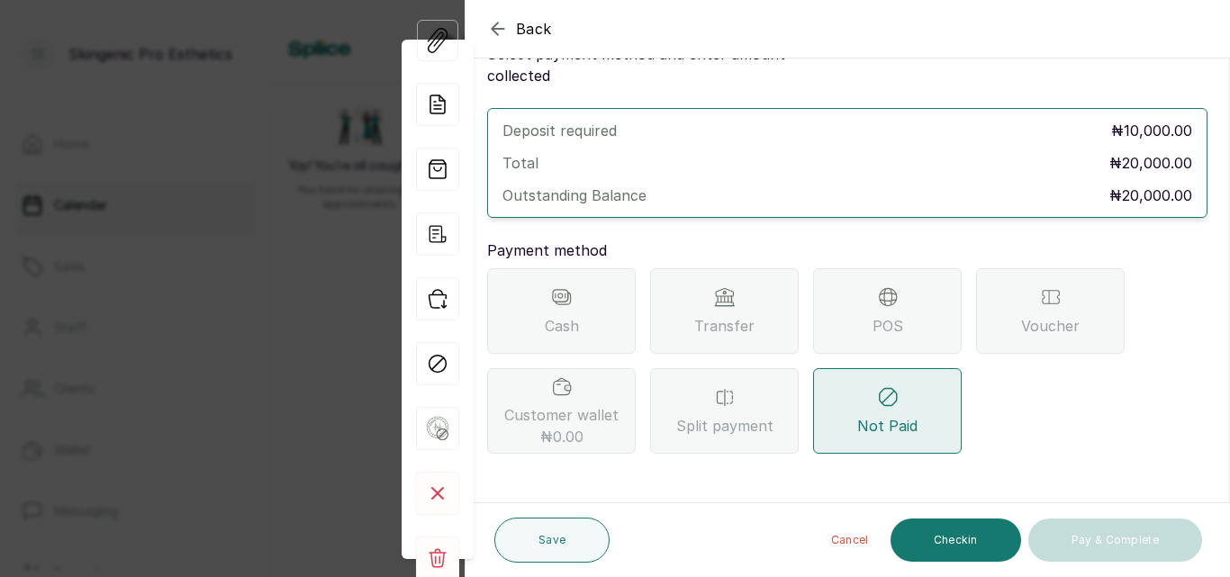
scroll to position [51, 0]
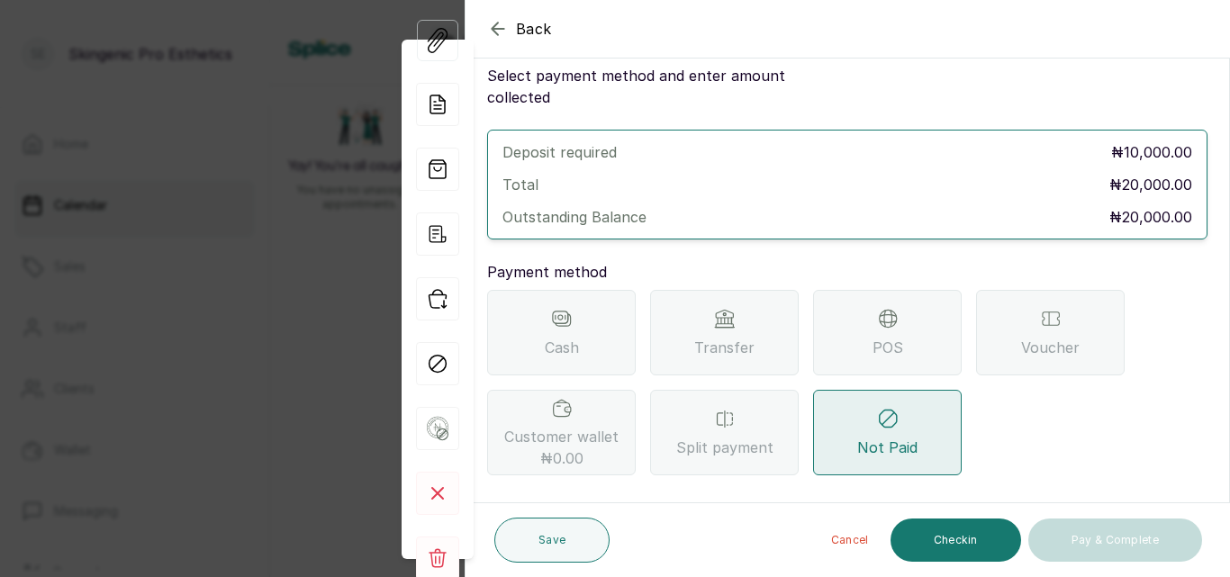
click at [724, 312] on div "Transfer" at bounding box center [724, 333] width 149 height 86
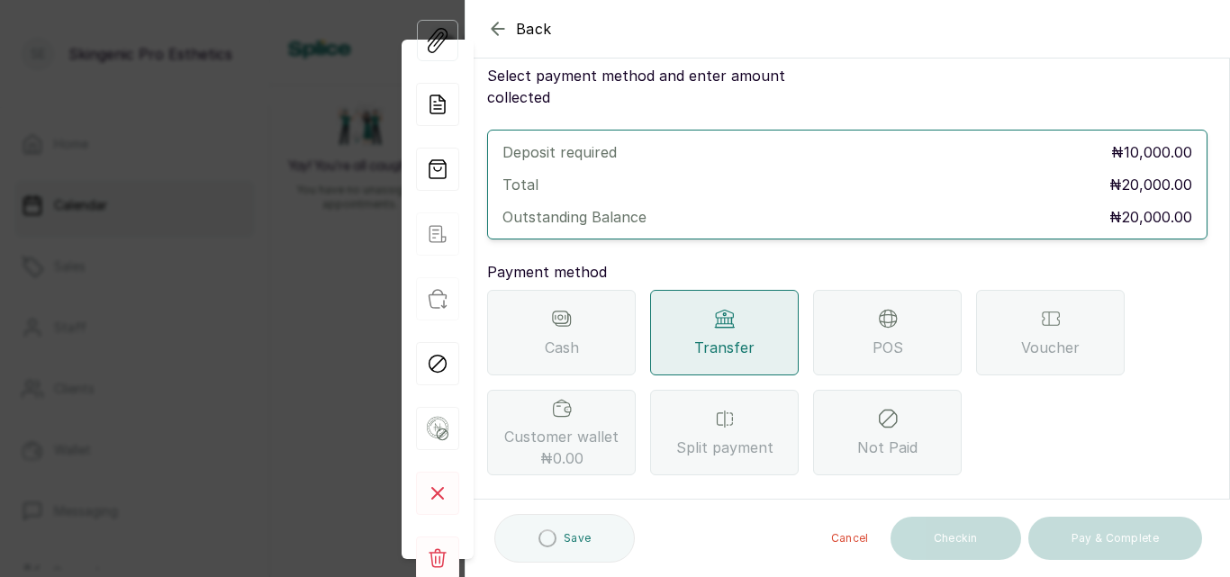
scroll to position [233, 0]
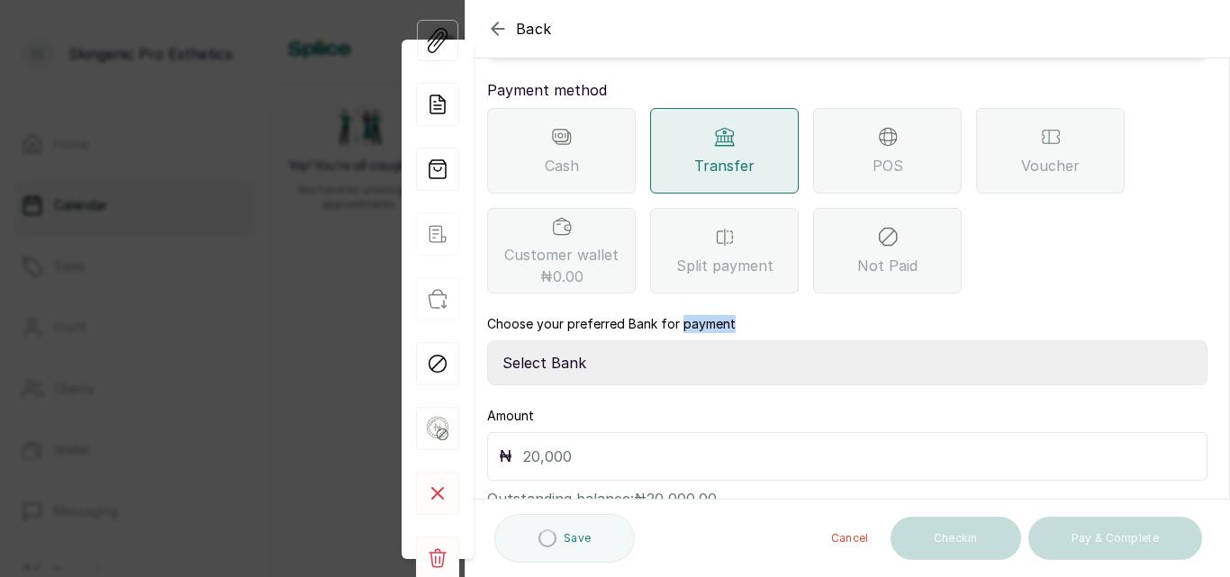
click at [724, 315] on div "Choose your preferred Bank for payment Select Bank Skingenic Pro Esthetics Firs…" at bounding box center [847, 350] width 720 height 70
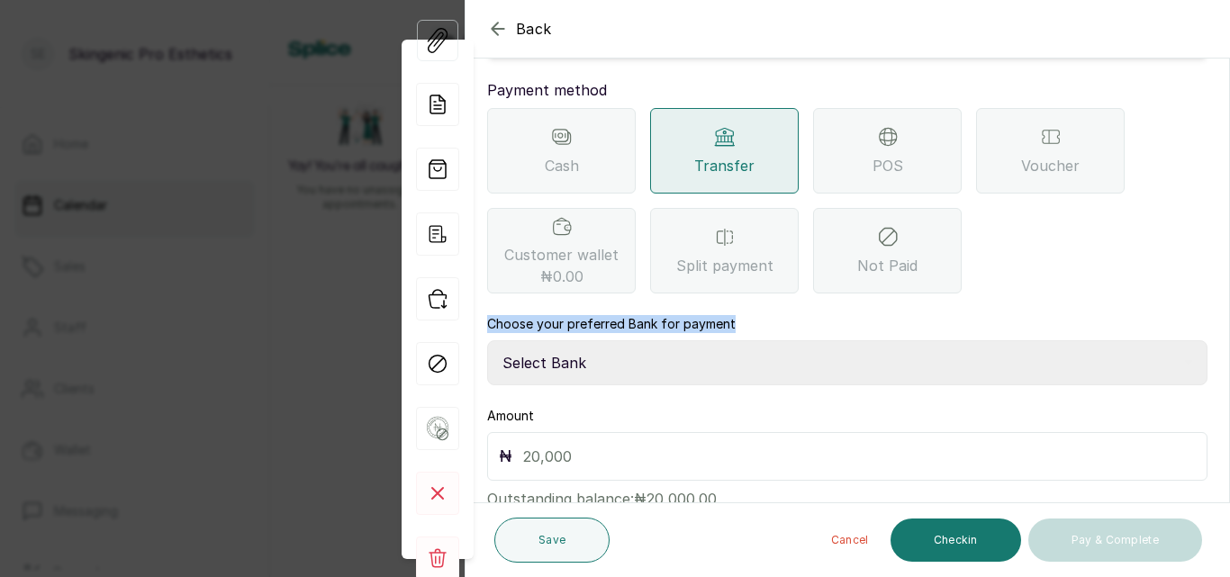
click at [666, 340] on select "Select Bank Skingenic Pro Esthetics First City Monument Bank SKINGENIC PRO ESTH…" at bounding box center [847, 362] width 720 height 45
select select "c79eea2b-aeb8-454d-b486-470d48a76130"
click at [487, 340] on select "Select Bank Skingenic Pro Esthetics First City Monument Bank SKINGENIC PRO ESTH…" at bounding box center [847, 362] width 720 height 45
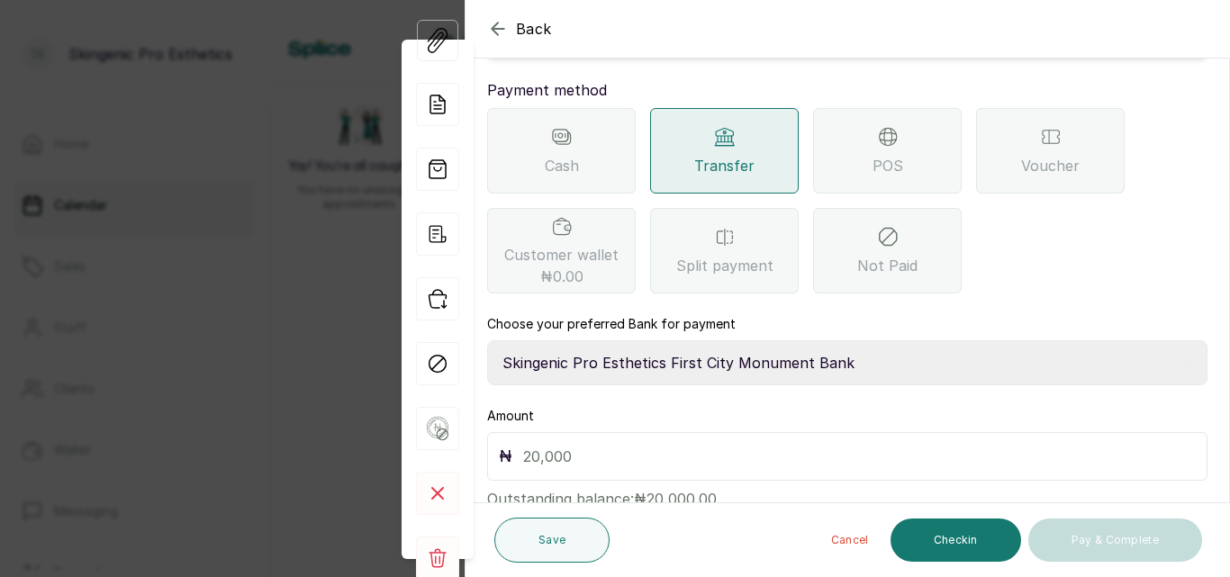
drag, startPoint x: 1212, startPoint y: 374, endPoint x: 1229, endPoint y: 375, distance: 17.1
click at [1229, 375] on section "Back Appointment Details Save Appointment Select payment method and enter amoun…" at bounding box center [847, 288] width 765 height 577
click at [780, 432] on div "₦" at bounding box center [847, 456] width 720 height 49
click at [776, 444] on input "text" at bounding box center [859, 456] width 673 height 25
type input "20,000"
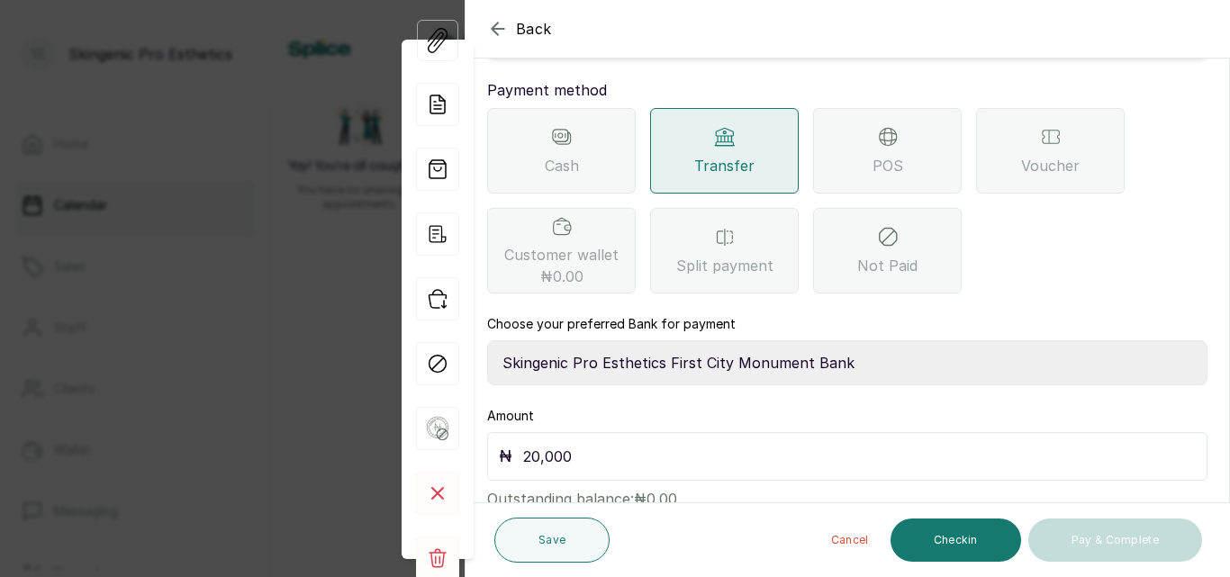
scroll to position [267, 0]
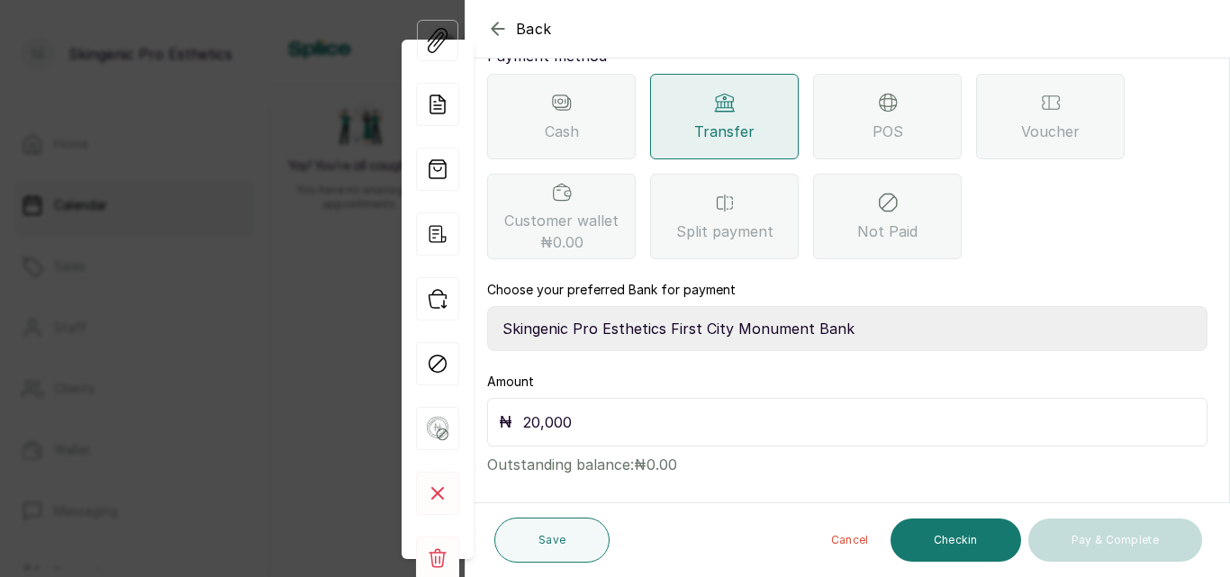
click at [733, 95] on div "Transfer" at bounding box center [724, 117] width 149 height 86
click at [985, 550] on button "Checkin" at bounding box center [956, 540] width 131 height 43
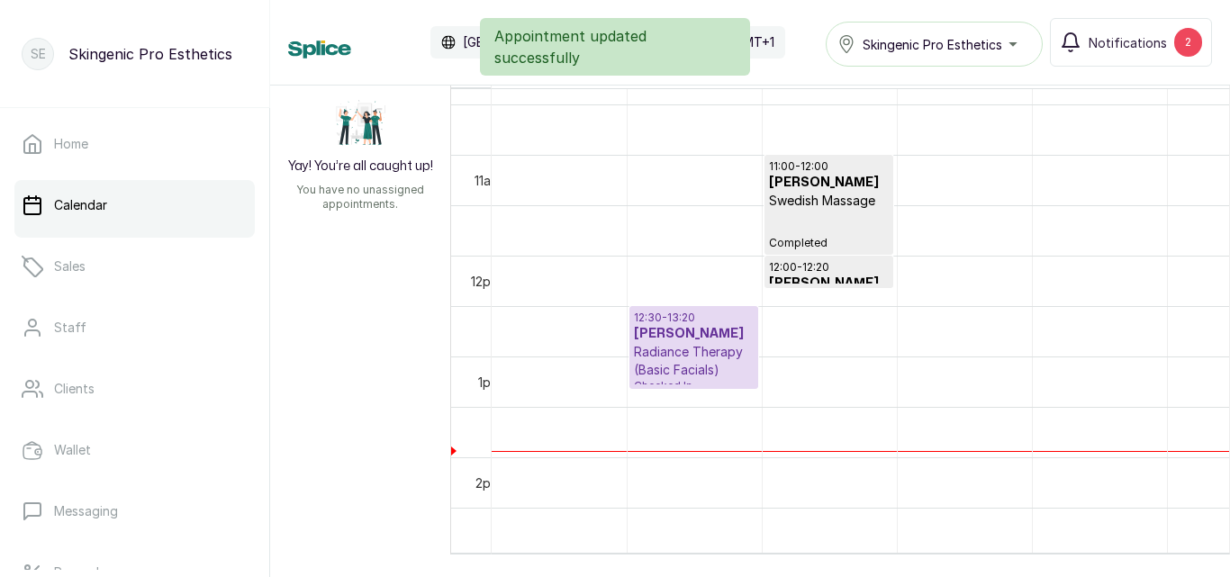
click at [728, 333] on h3 "[PERSON_NAME]" at bounding box center [694, 334] width 120 height 18
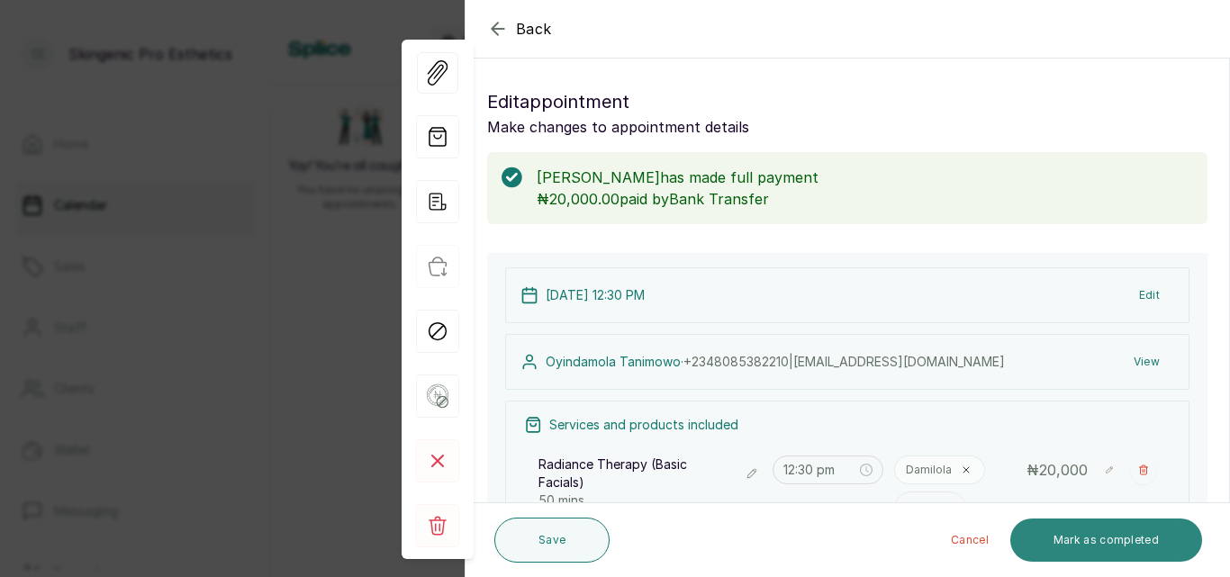
click at [1111, 543] on button "Mark as completed" at bounding box center [1106, 540] width 192 height 43
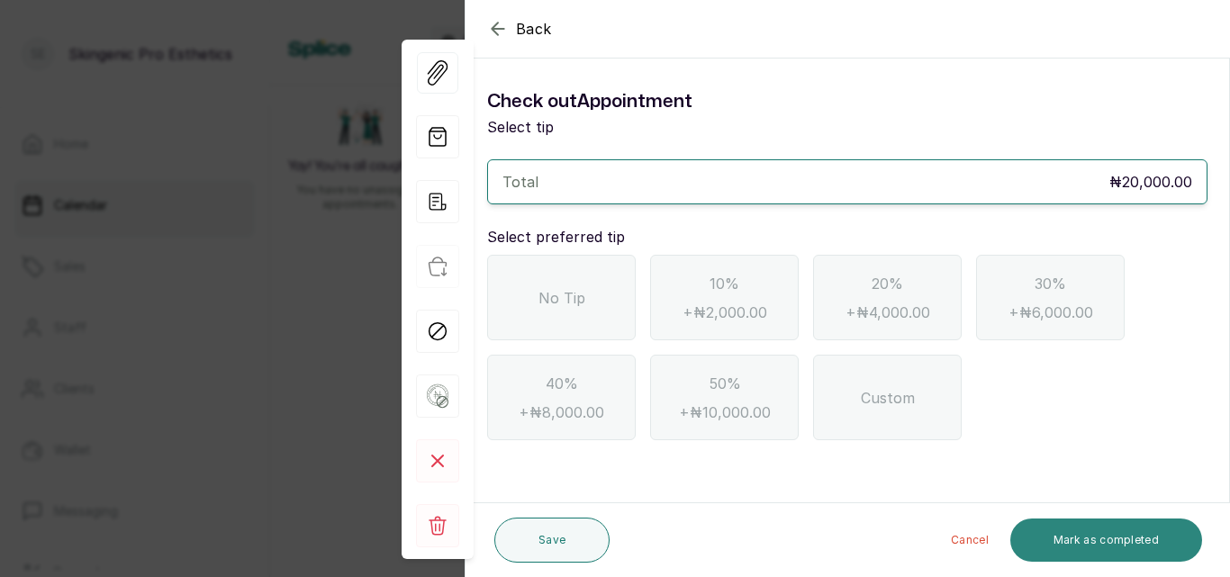
click at [1111, 543] on button "Mark as completed" at bounding box center [1106, 540] width 192 height 43
click at [572, 299] on span "No Tip" at bounding box center [562, 298] width 47 height 22
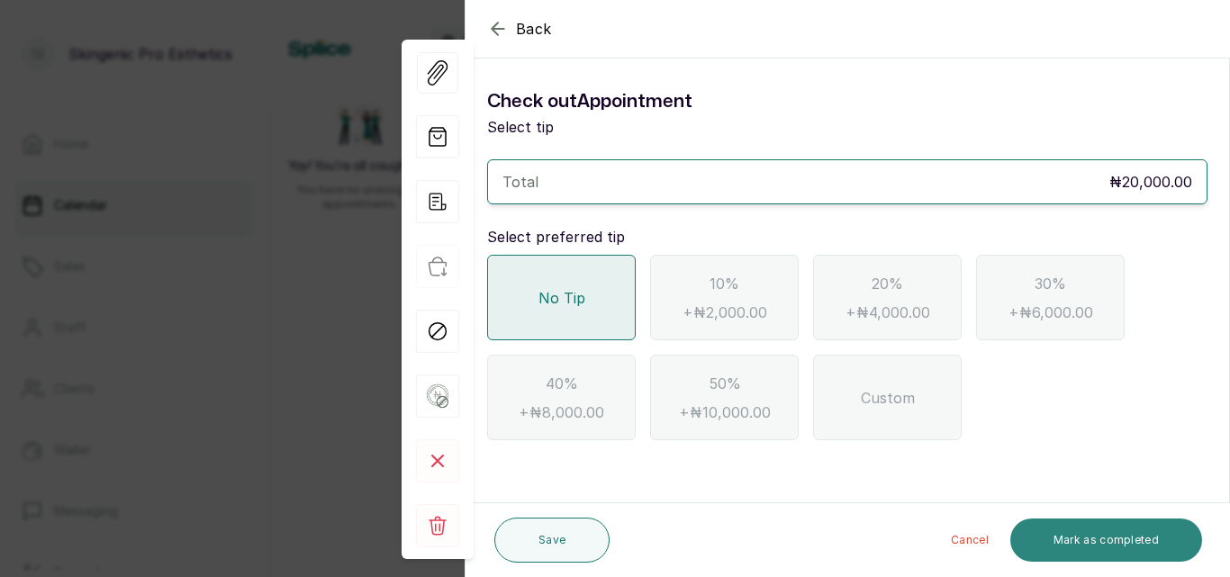
click at [1068, 530] on button "Mark as completed" at bounding box center [1106, 540] width 192 height 43
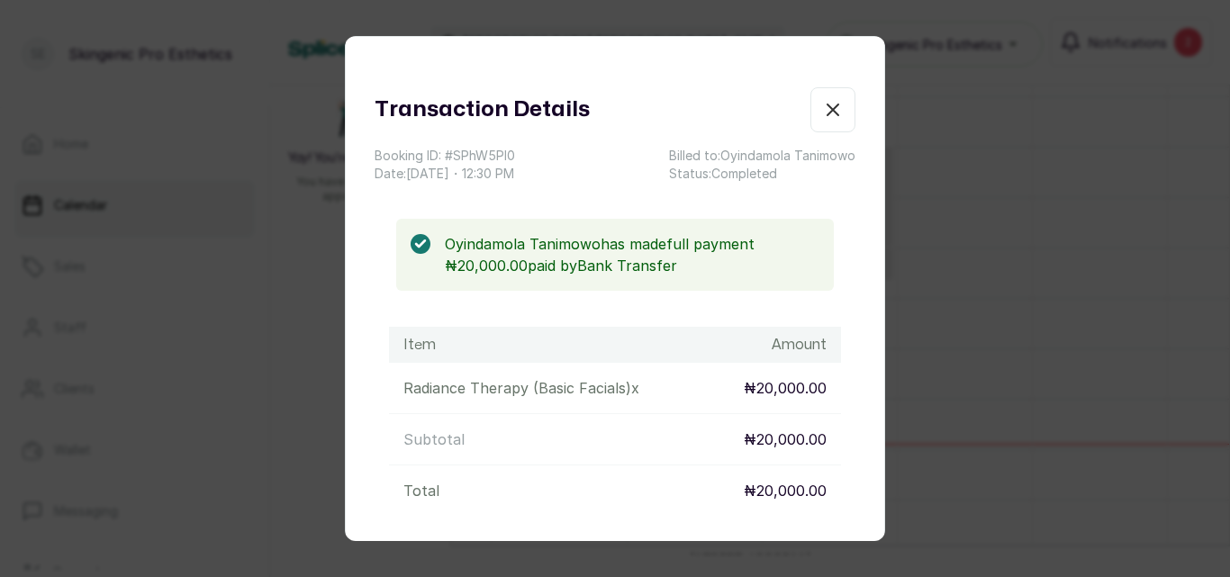
click at [822, 114] on icon "button" at bounding box center [833, 110] width 22 height 22
